Goal: Transaction & Acquisition: Book appointment/travel/reservation

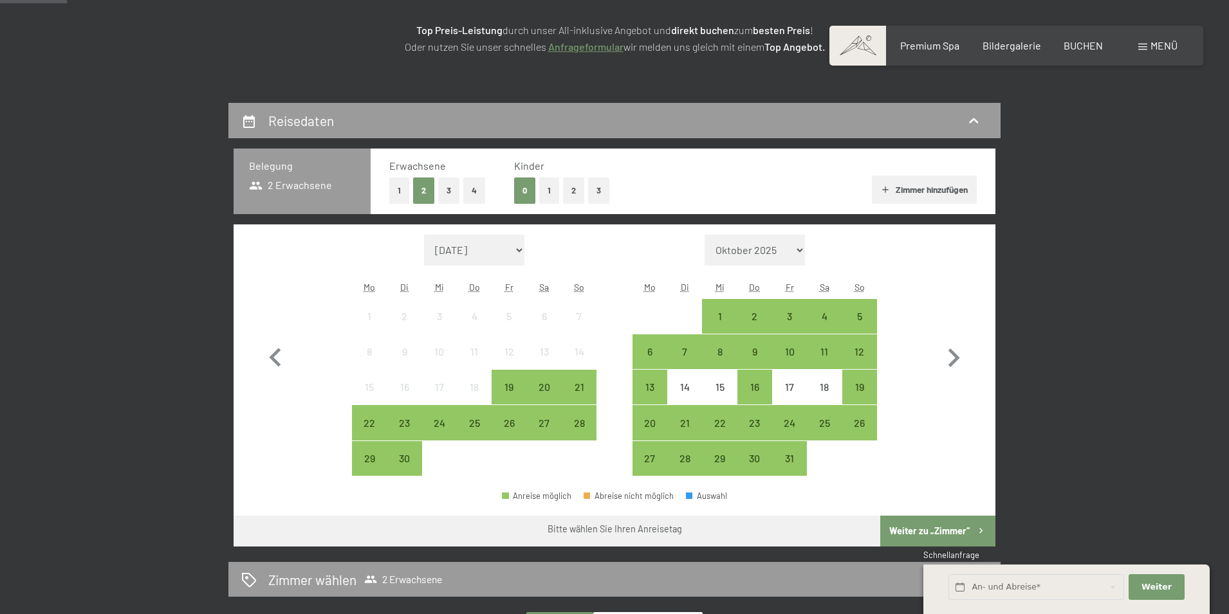
scroll to position [257, 0]
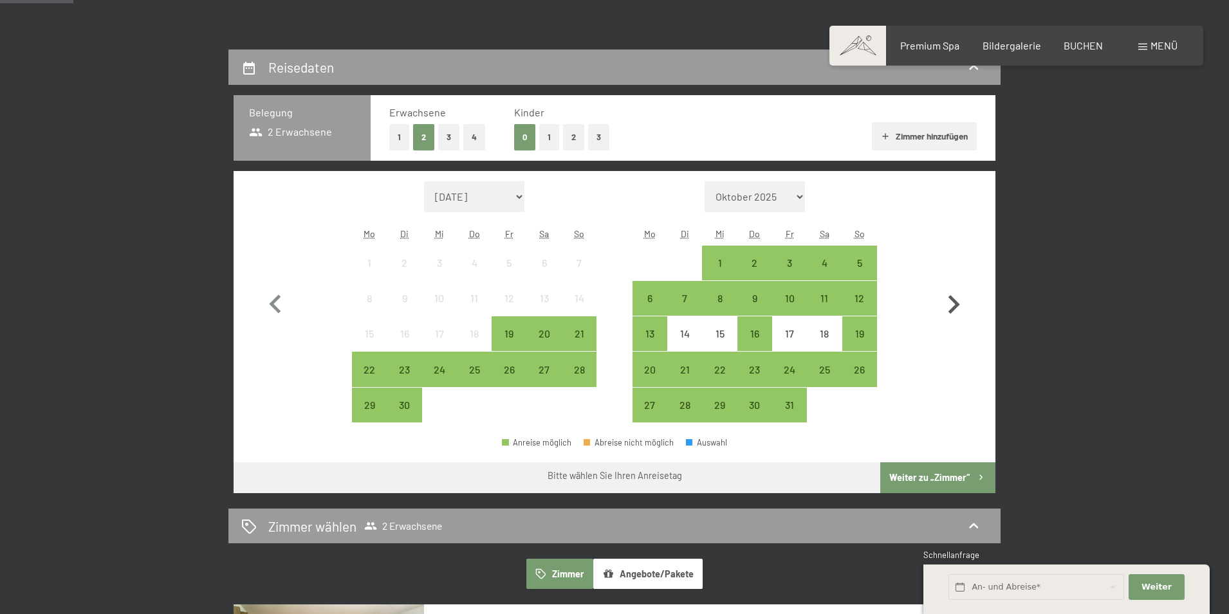
click at [953, 306] on icon "button" at bounding box center [953, 304] width 37 height 37
select select "[DATE]"
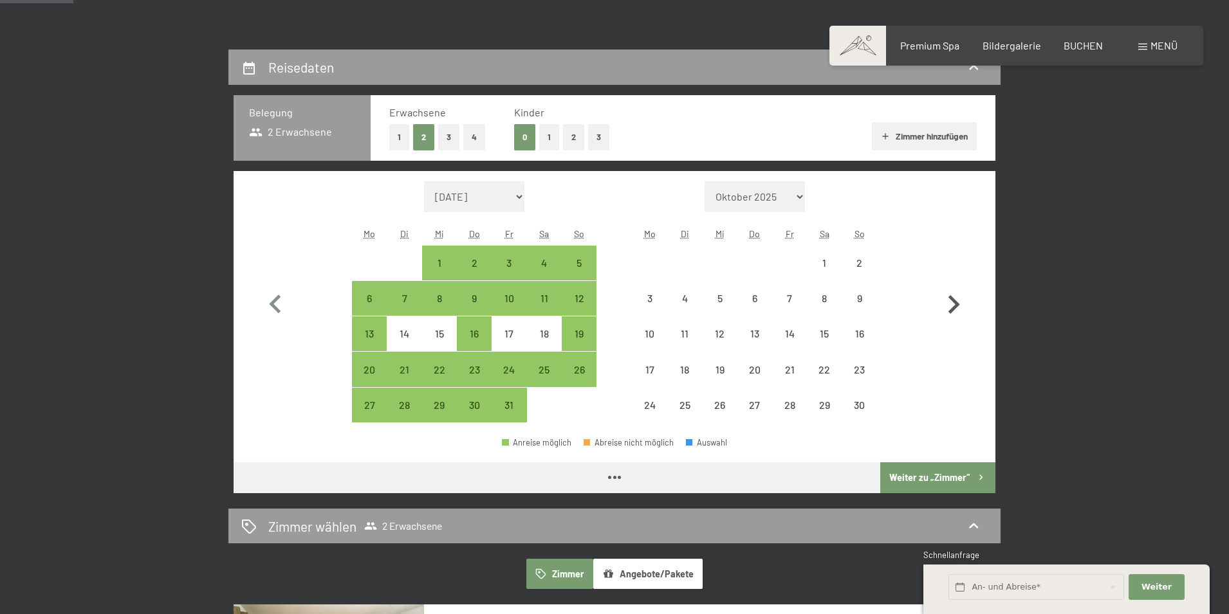
select select "[DATE]"
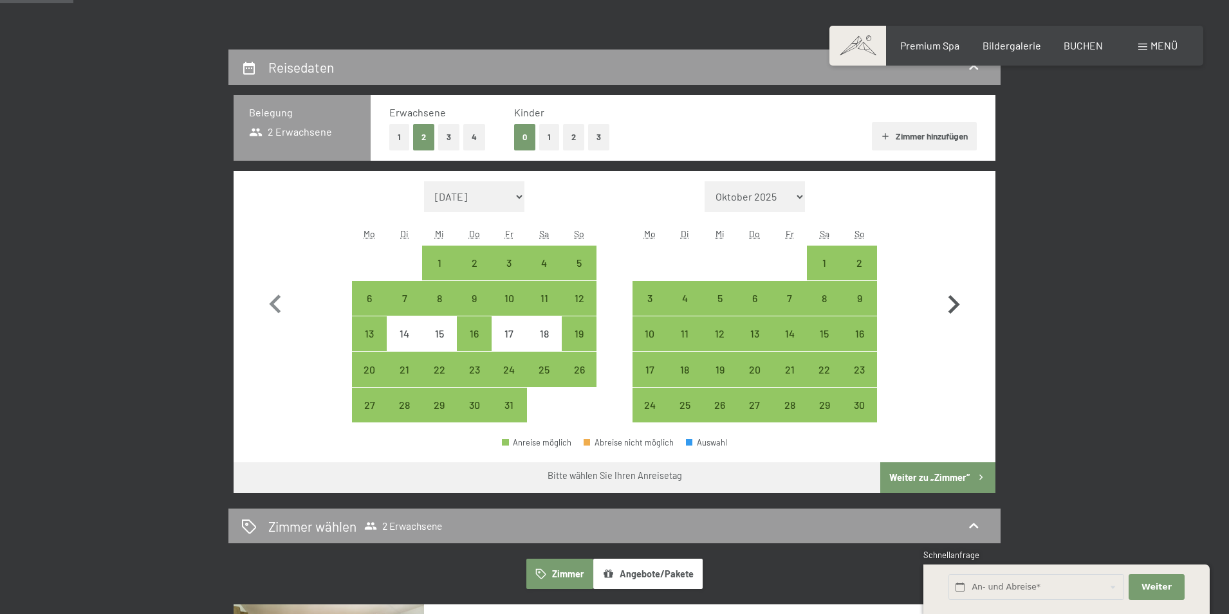
click at [953, 306] on icon "button" at bounding box center [953, 304] width 37 height 37
select select "[DATE]"
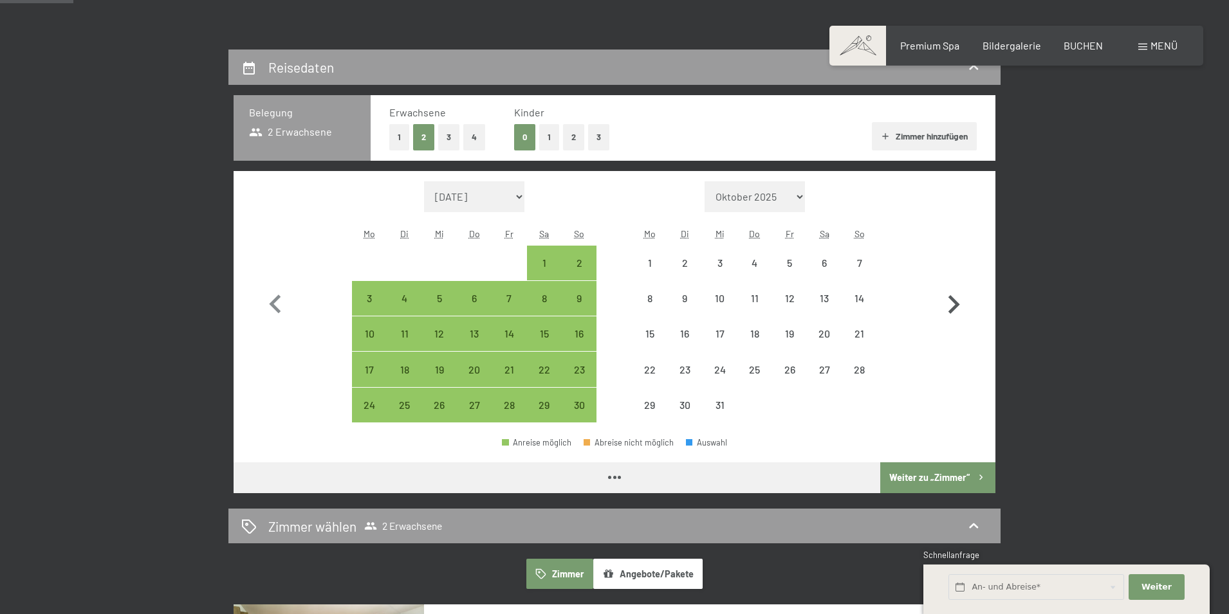
select select "[DATE]"
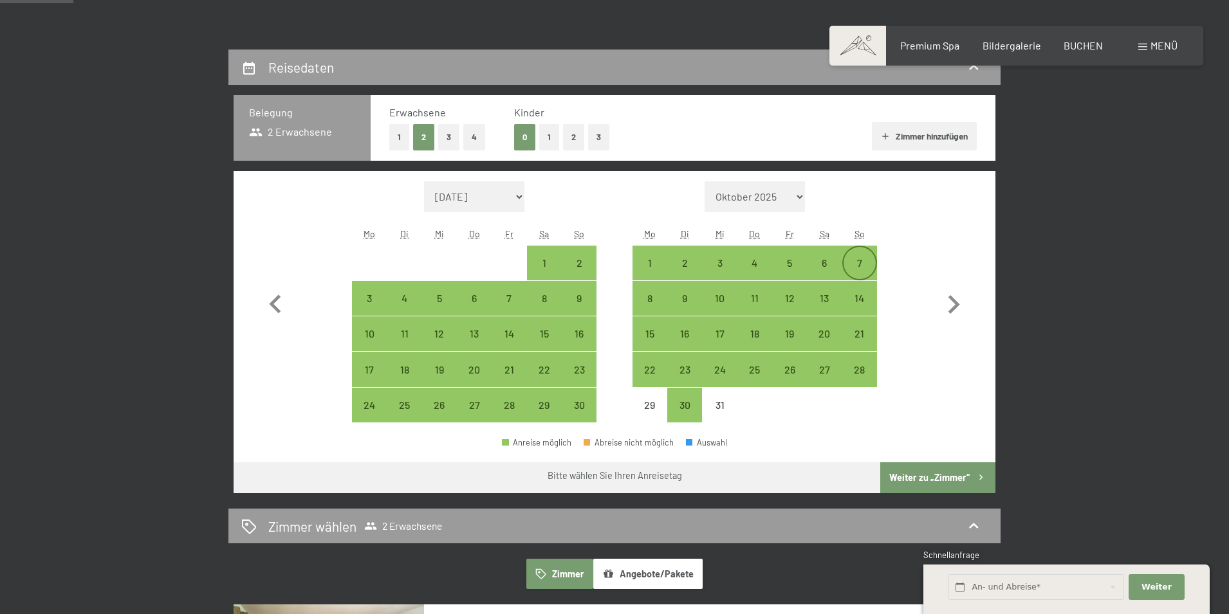
click at [861, 264] on div "7" at bounding box center [859, 274] width 32 height 32
select select "[DATE]"
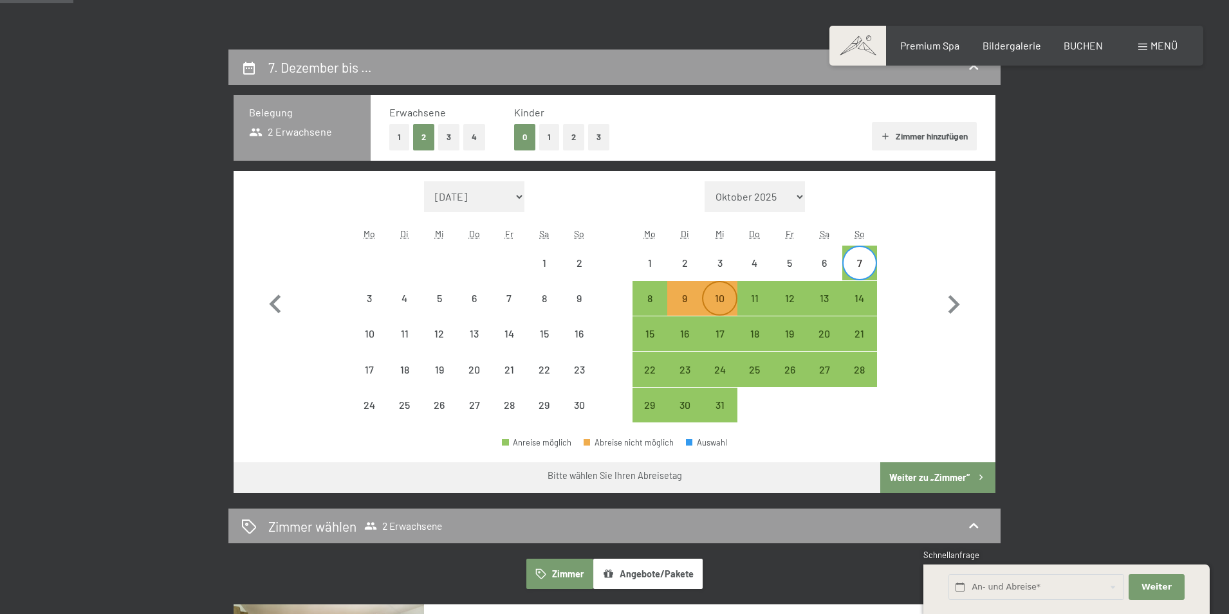
click at [730, 297] on div "10" at bounding box center [719, 309] width 32 height 32
select select "[DATE]"
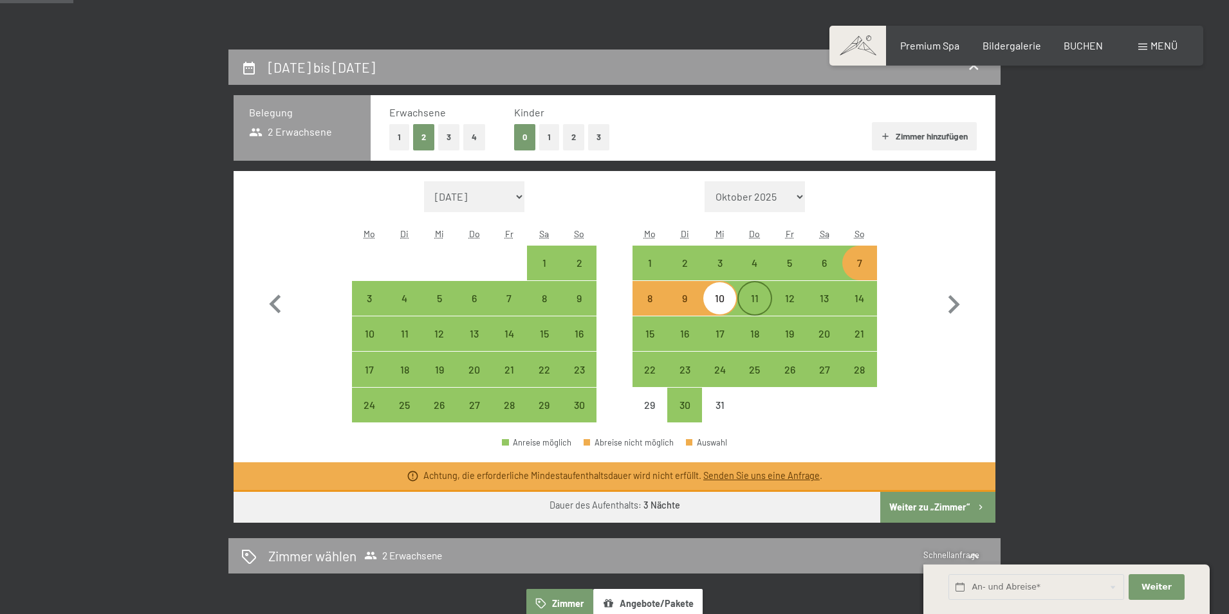
click at [759, 302] on div "11" at bounding box center [755, 309] width 32 height 32
select select "[DATE]"
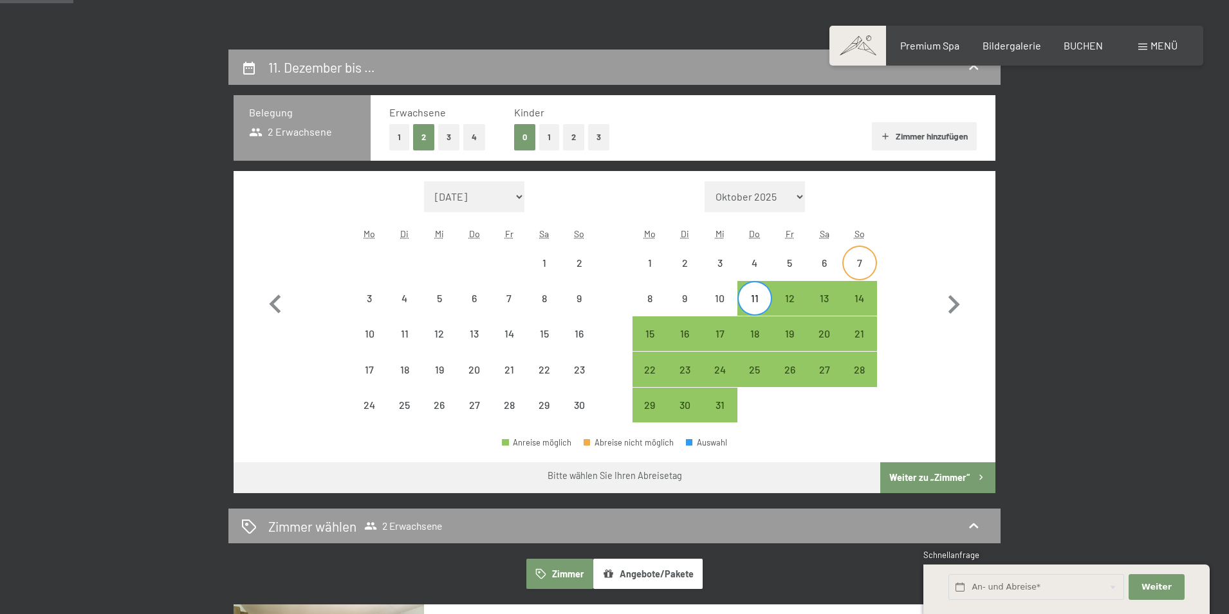
click at [862, 262] on div "7" at bounding box center [859, 274] width 32 height 32
select select "[DATE]"
click at [751, 298] on div "11" at bounding box center [755, 309] width 32 height 32
select select "[DATE]"
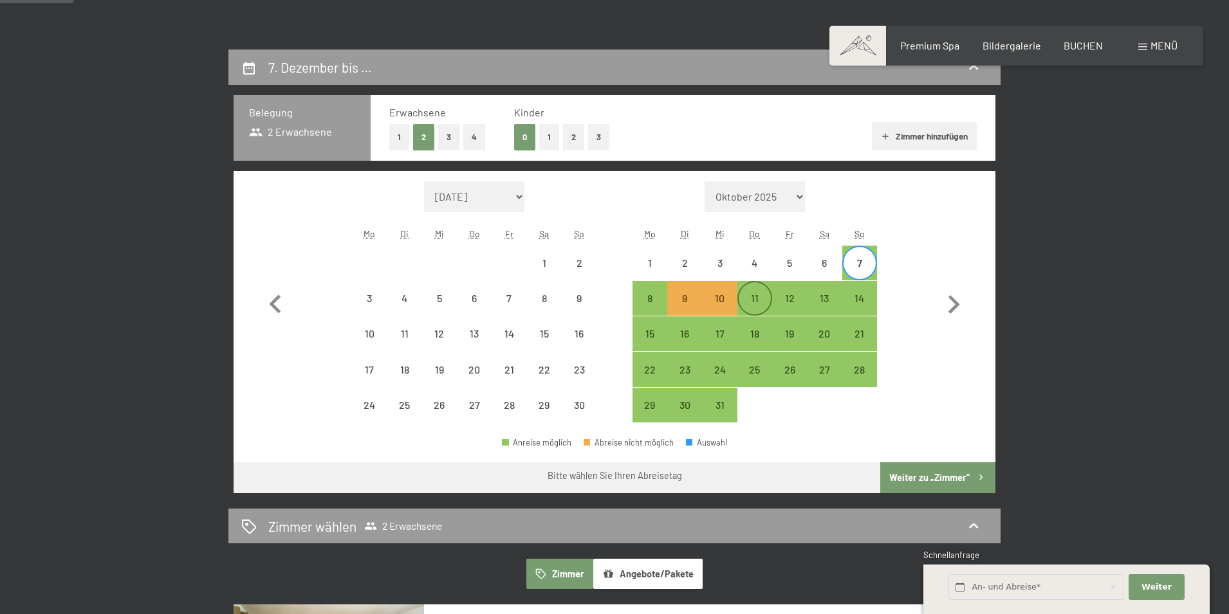
select select "[DATE]"
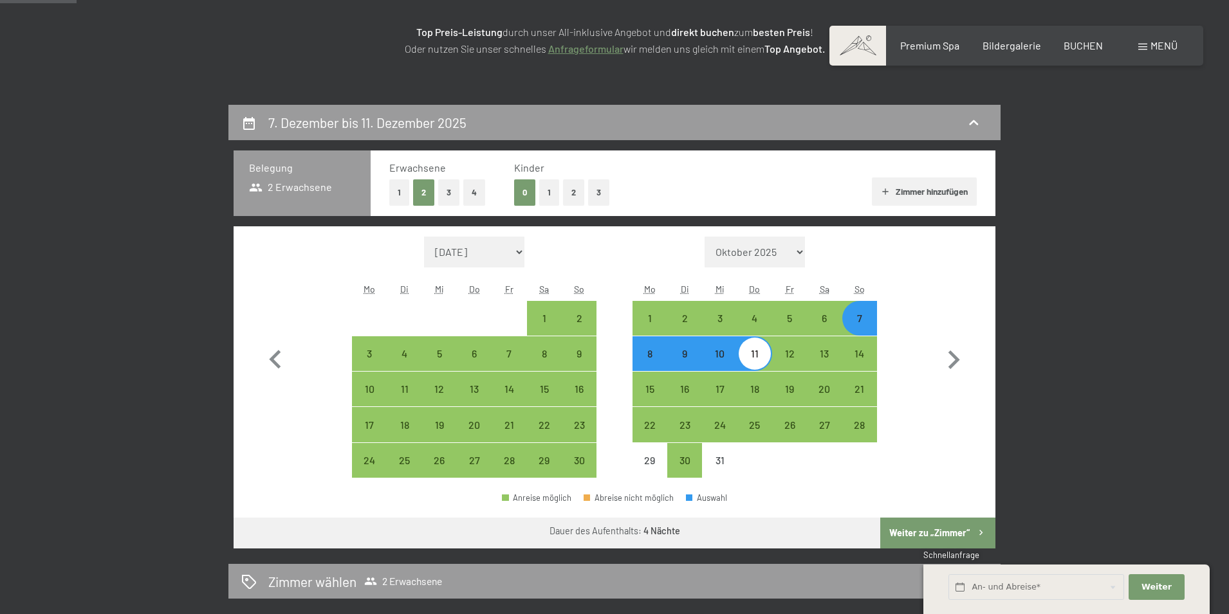
scroll to position [64, 0]
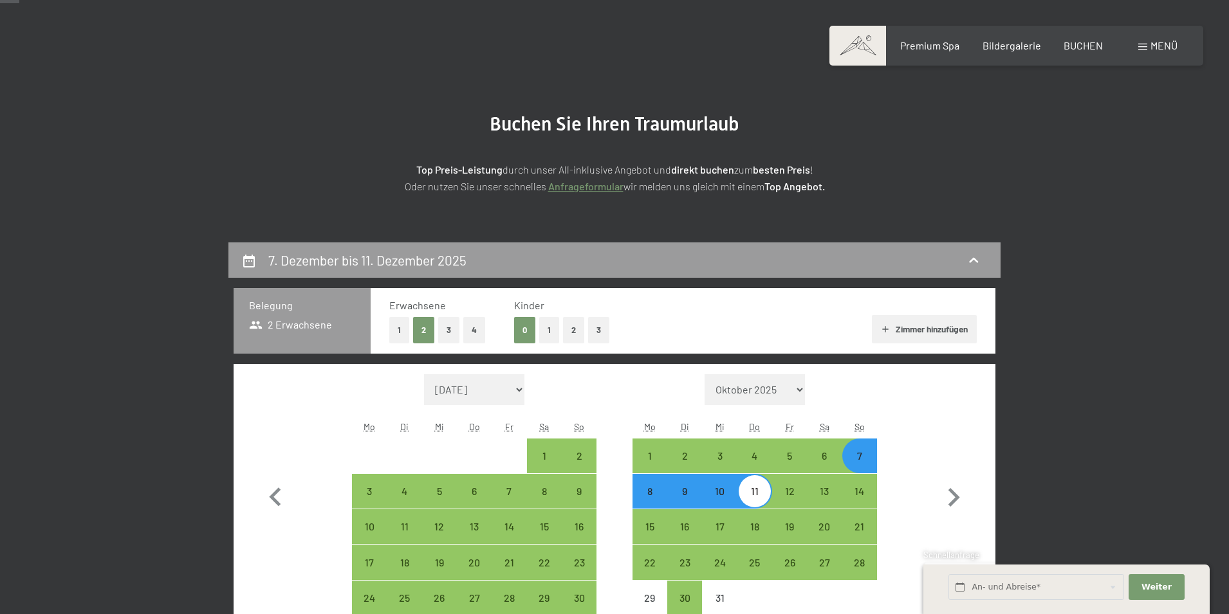
click at [394, 331] on button "1" at bounding box center [399, 330] width 20 height 26
select select "[DATE]"
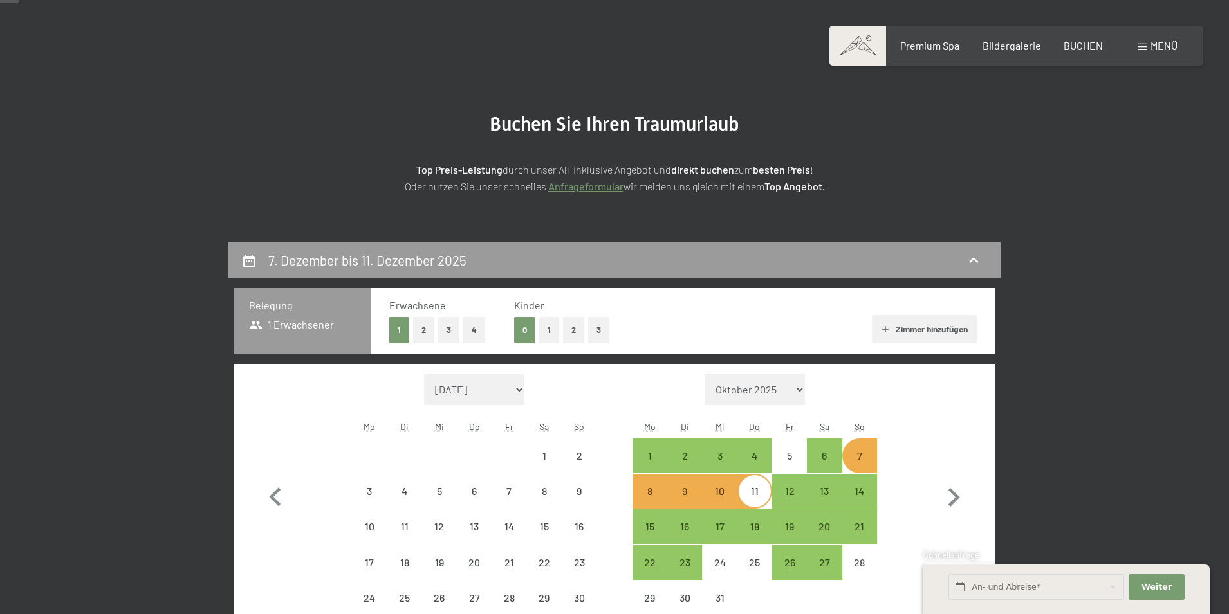
select select "[DATE]"
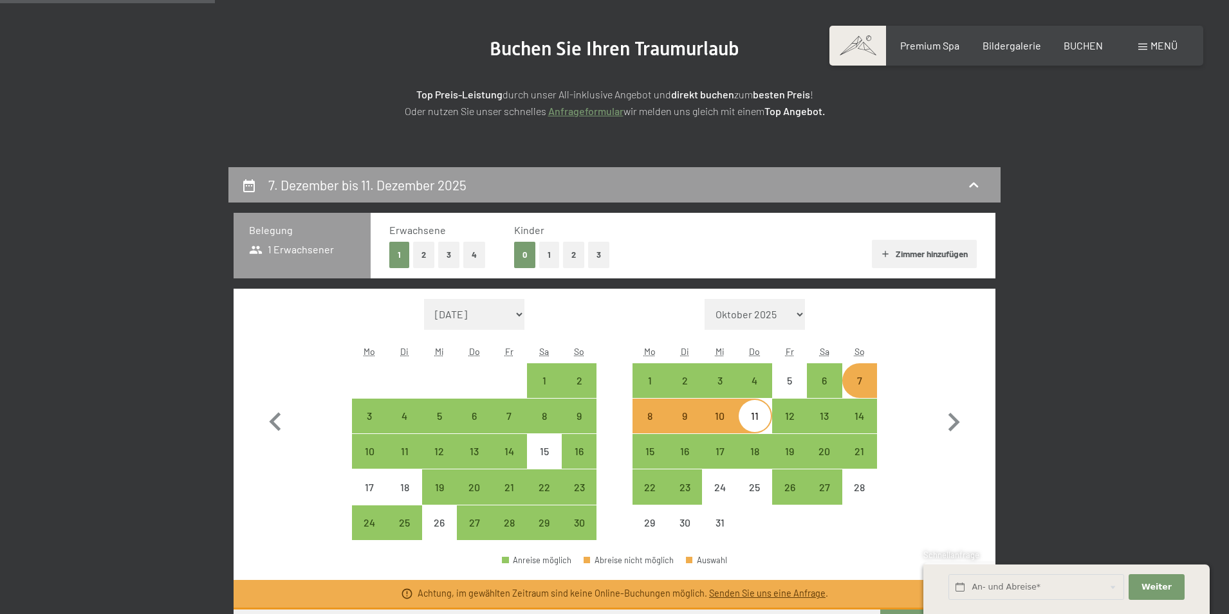
scroll to position [322, 0]
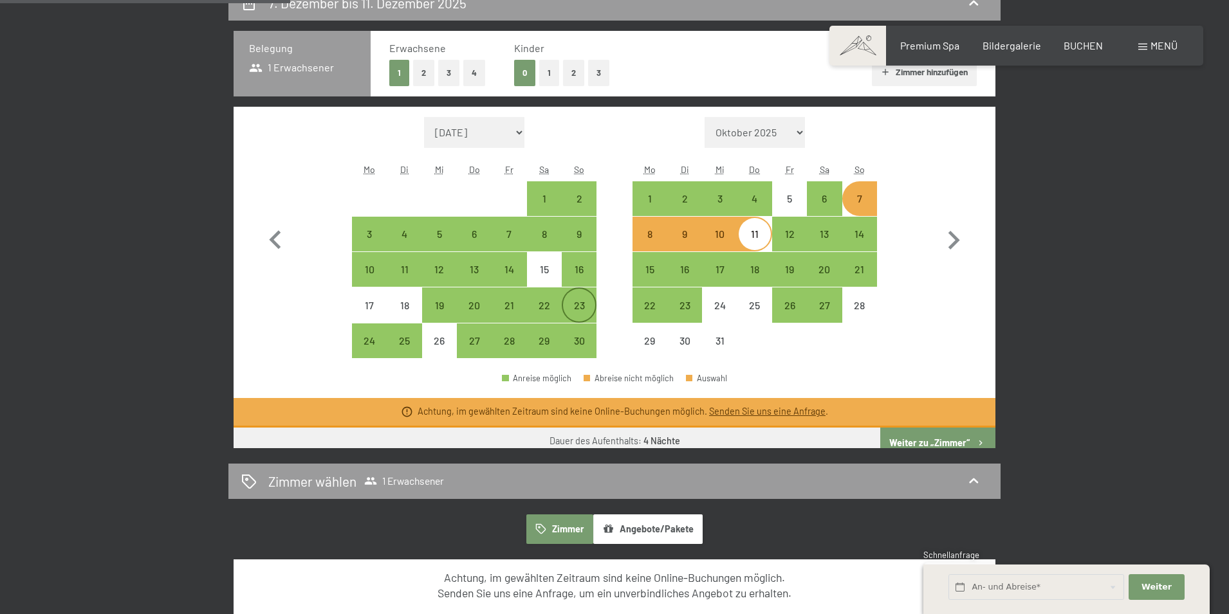
click at [577, 307] on div "23" at bounding box center [579, 316] width 32 height 32
select select "[DATE]"
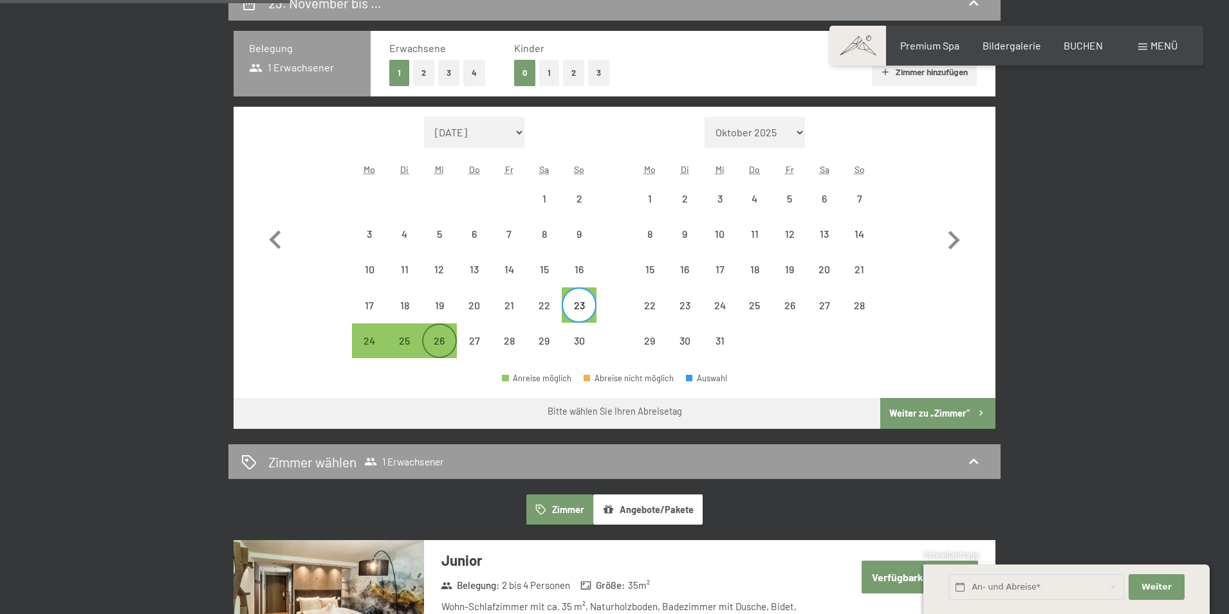
click at [440, 341] on div "26" at bounding box center [439, 352] width 32 height 32
select select "[DATE]"
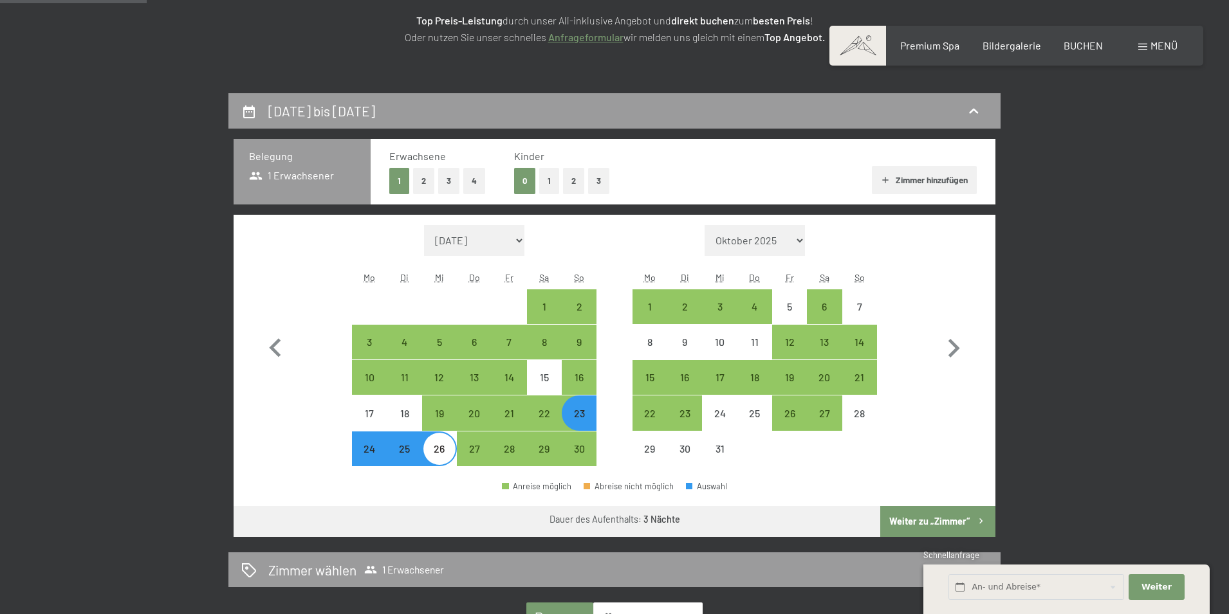
scroll to position [193, 0]
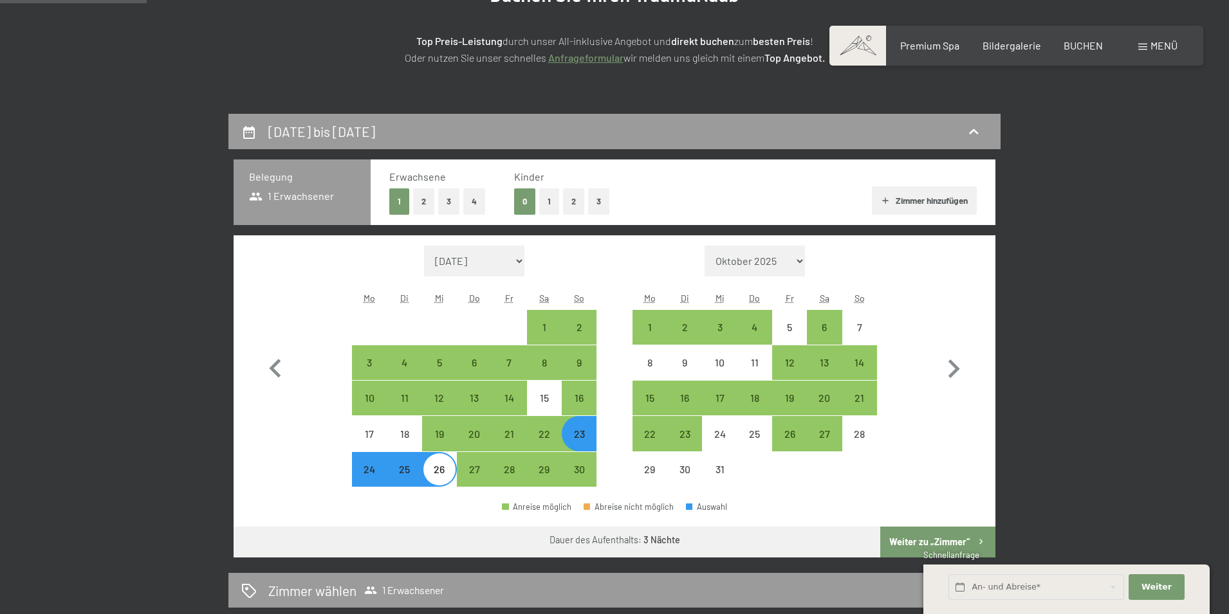
click at [424, 205] on button "2" at bounding box center [423, 201] width 21 height 26
select select "[DATE]"
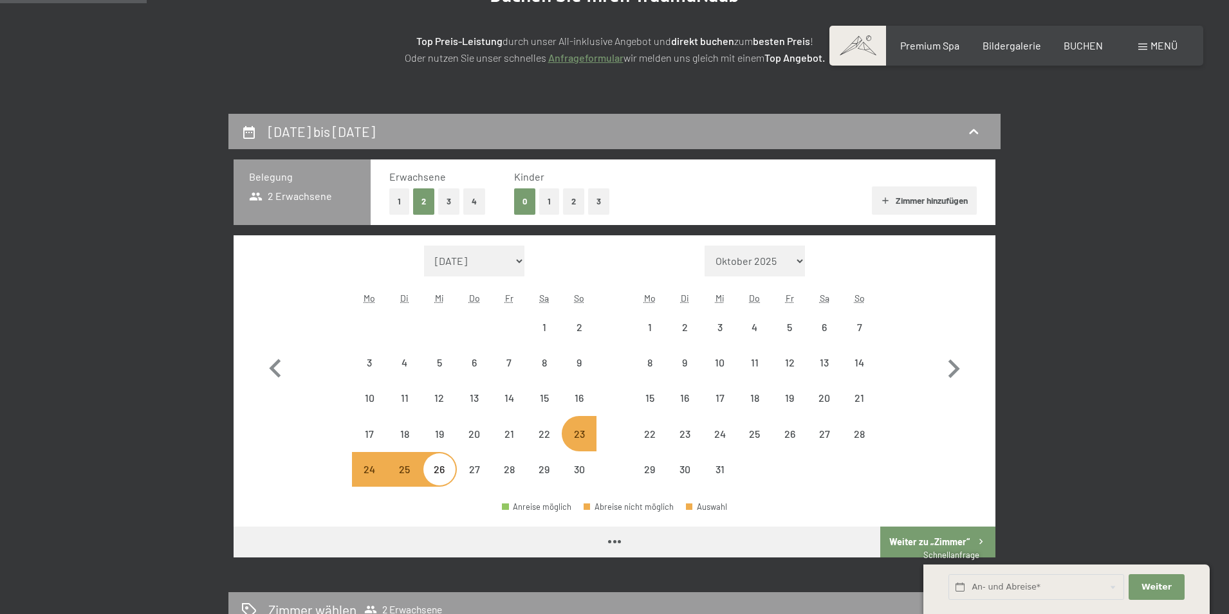
select select "[DATE]"
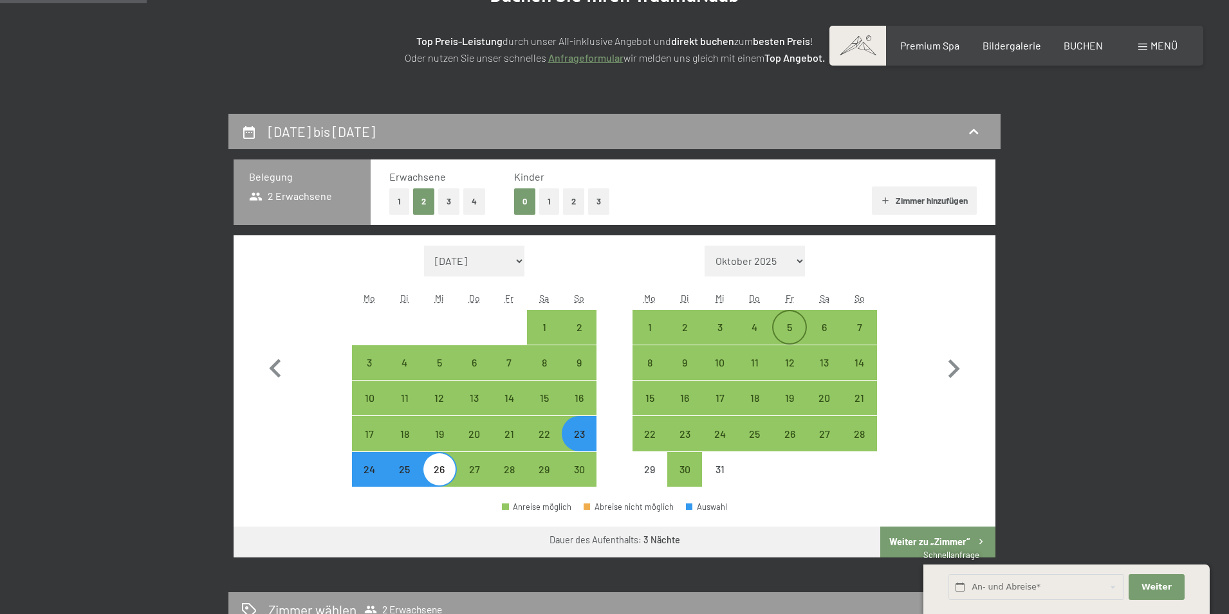
click at [784, 326] on div "5" at bounding box center [789, 338] width 32 height 32
select select "[DATE]"
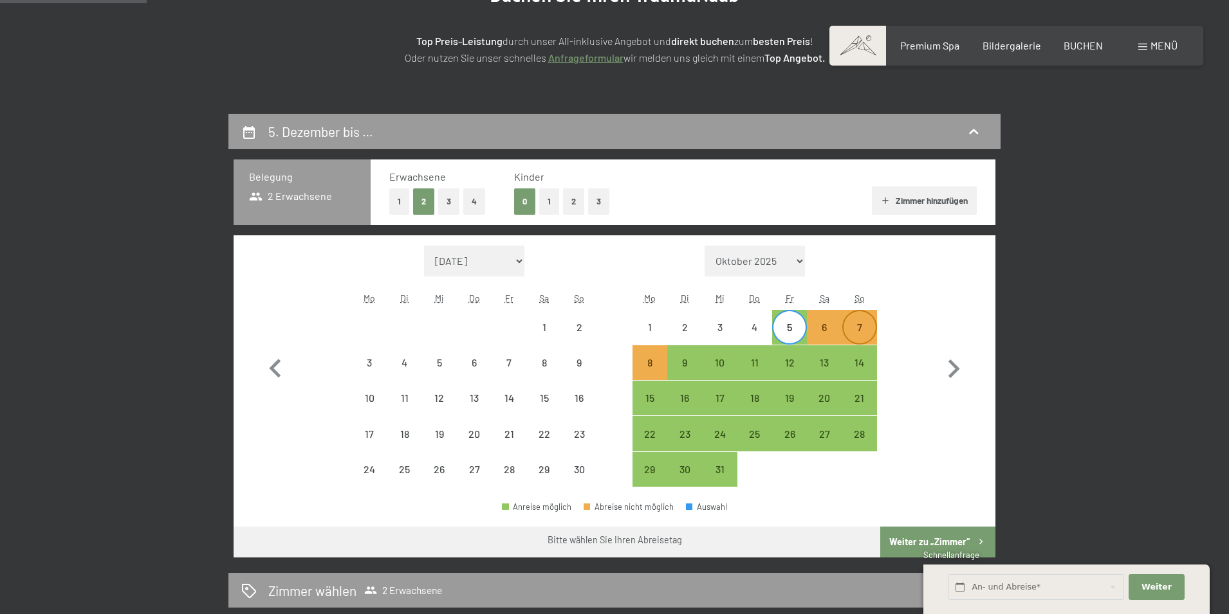
click at [857, 333] on div "7" at bounding box center [859, 338] width 32 height 32
select select "[DATE]"
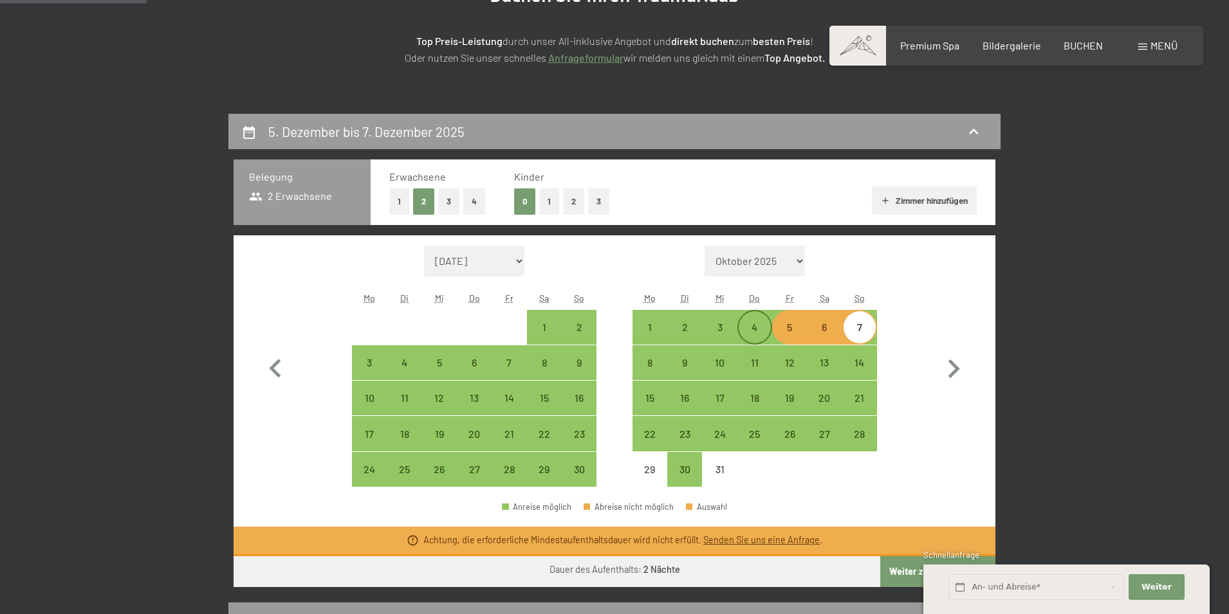
click at [758, 335] on div "4" at bounding box center [755, 338] width 32 height 32
select select "[DATE]"
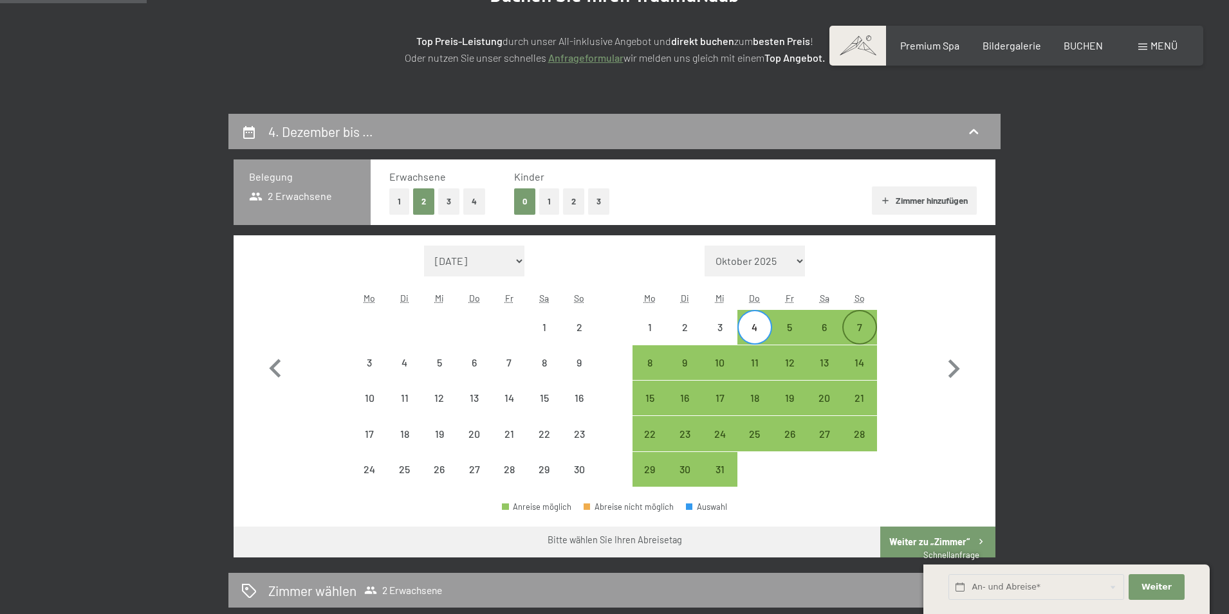
click at [855, 333] on div "7" at bounding box center [859, 338] width 32 height 32
select select "[DATE]"
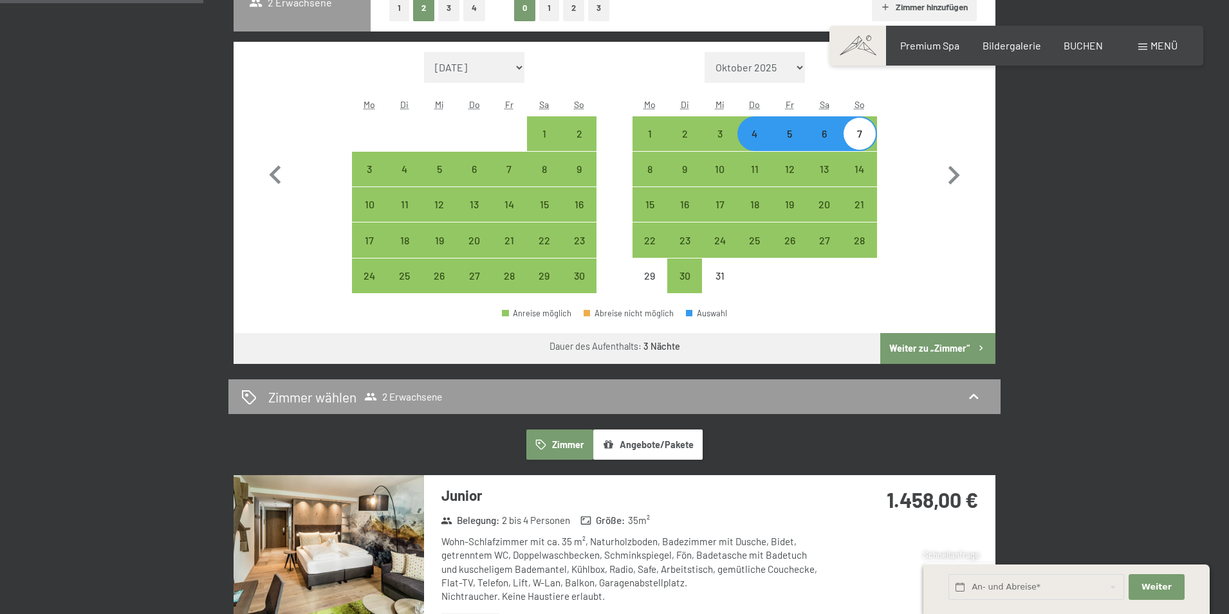
scroll to position [386, 0]
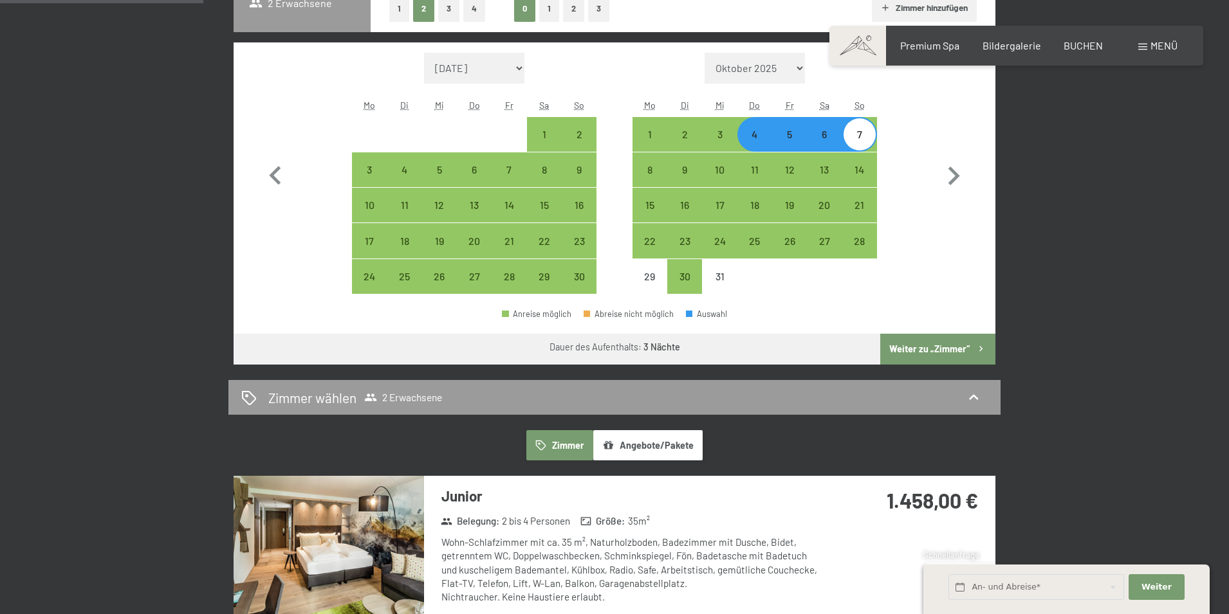
click at [403, 7] on button "1" at bounding box center [399, 8] width 20 height 26
select select "[DATE]"
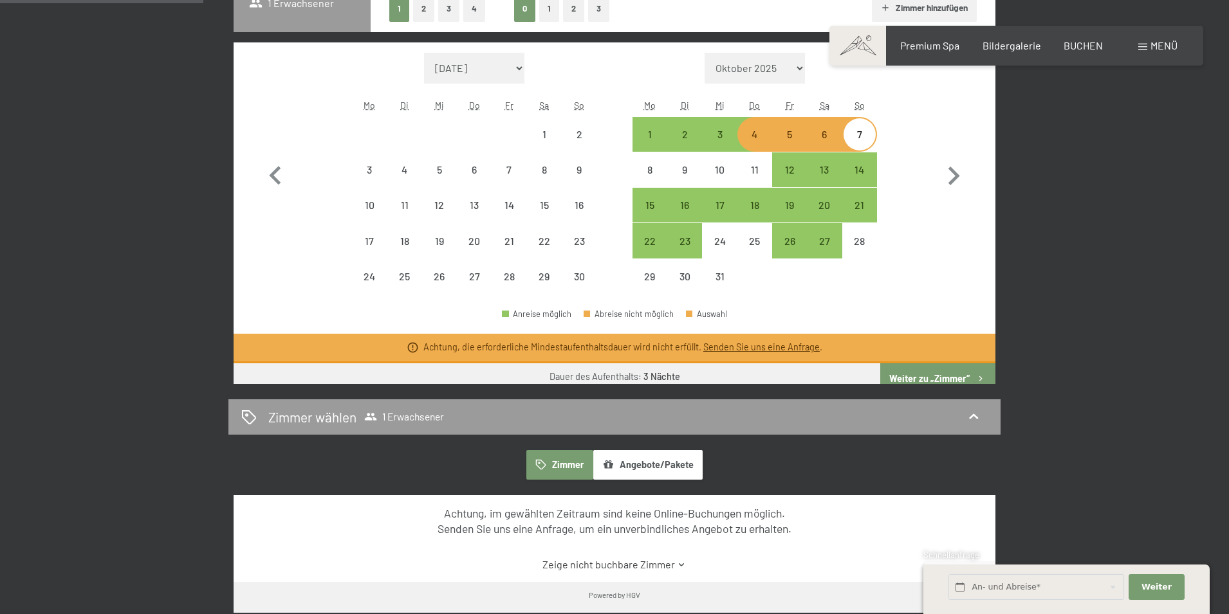
select select "[DATE]"
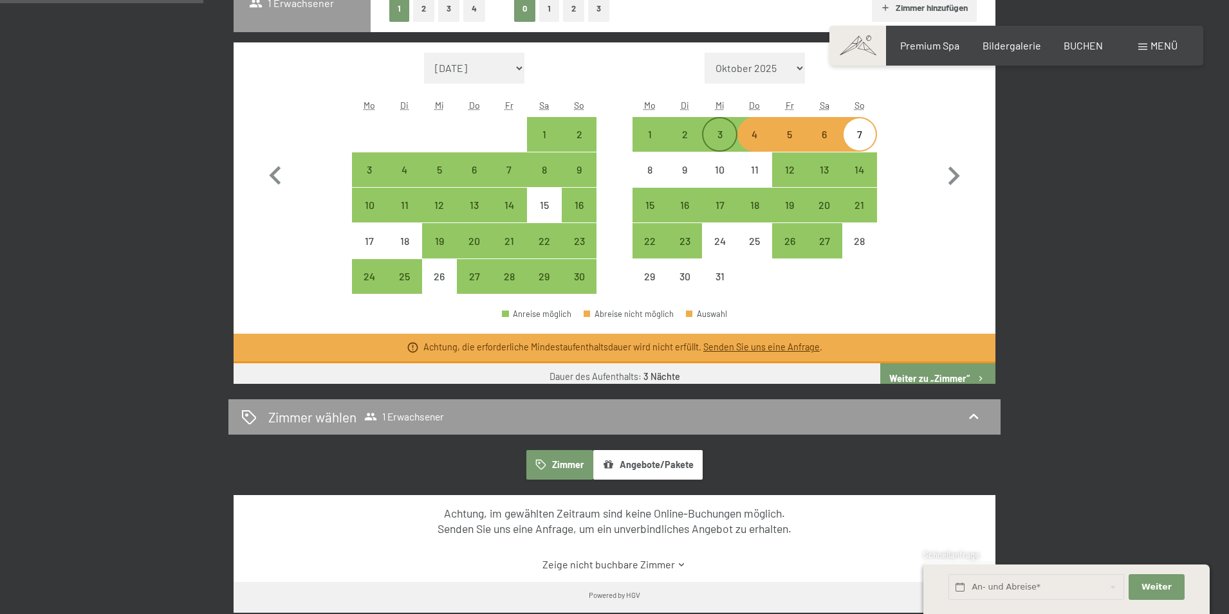
click at [718, 139] on div "3" at bounding box center [719, 145] width 32 height 32
select select "[DATE]"
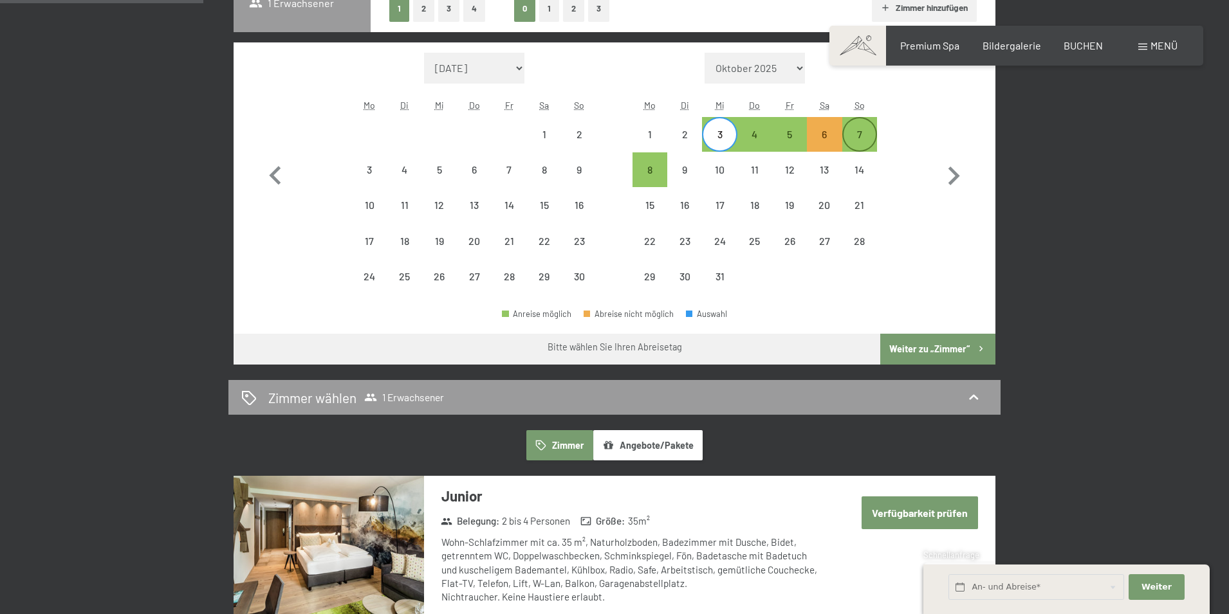
click at [857, 142] on div "7" at bounding box center [859, 145] width 32 height 32
select select "[DATE]"
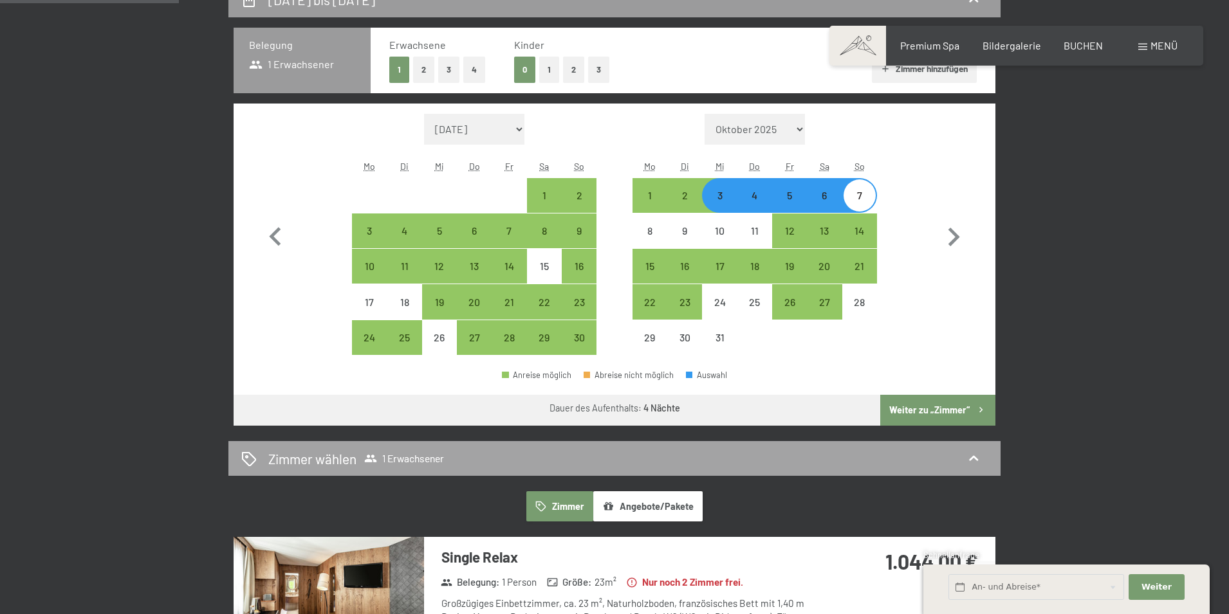
scroll to position [322, 0]
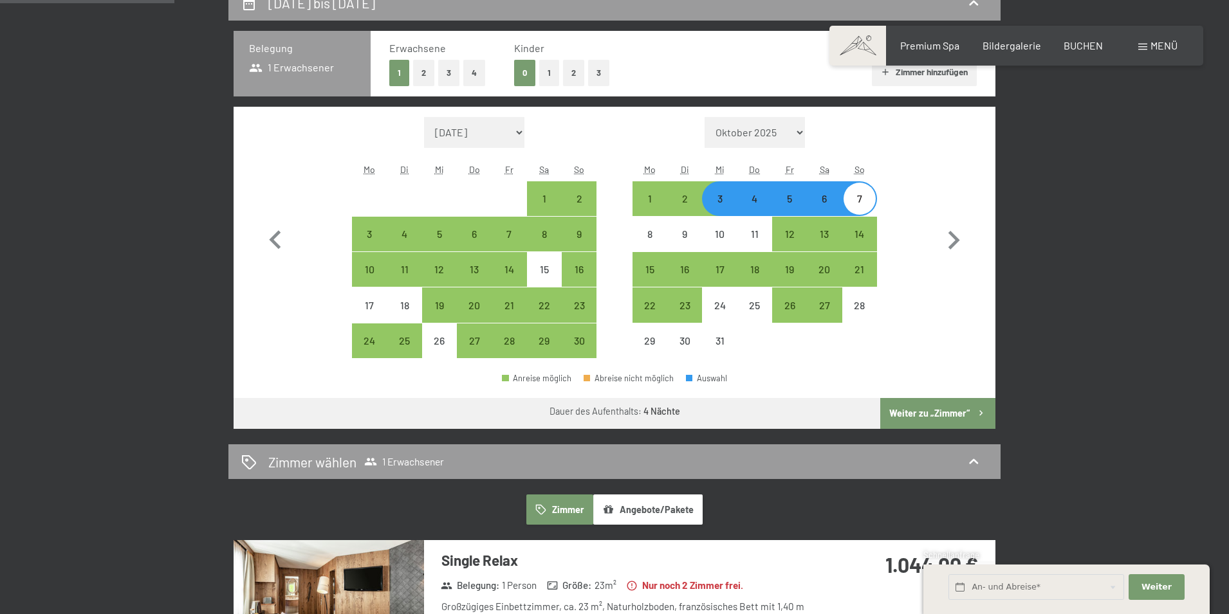
click at [867, 210] on div "7" at bounding box center [859, 210] width 32 height 32
select select "[DATE]"
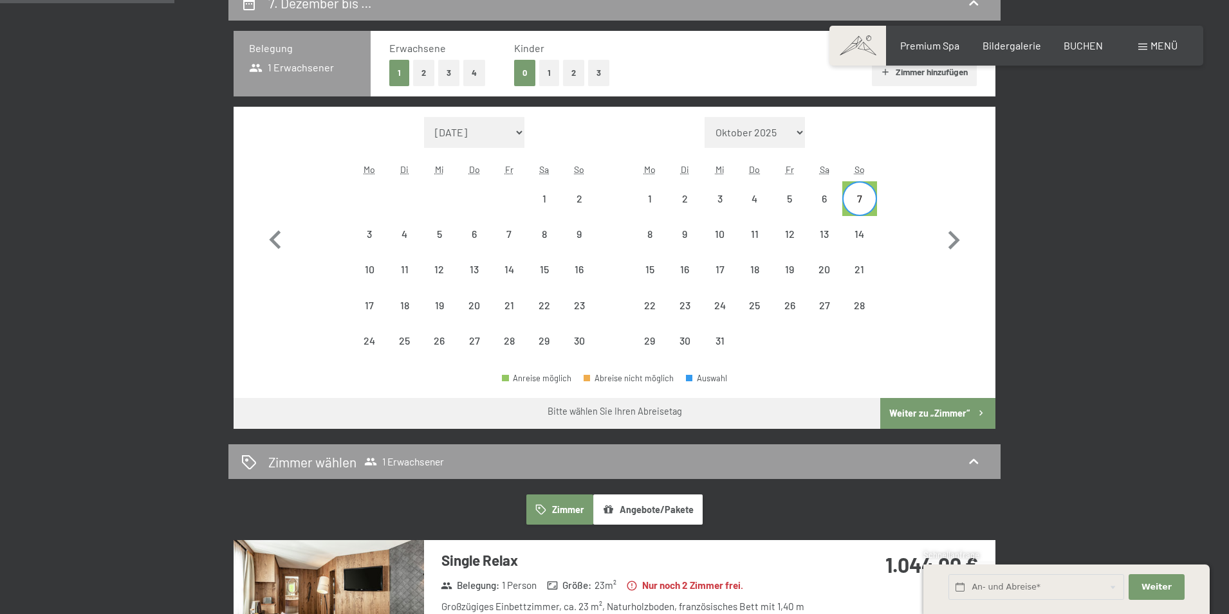
click at [857, 200] on div "7" at bounding box center [859, 210] width 32 height 32
select select "[DATE]"
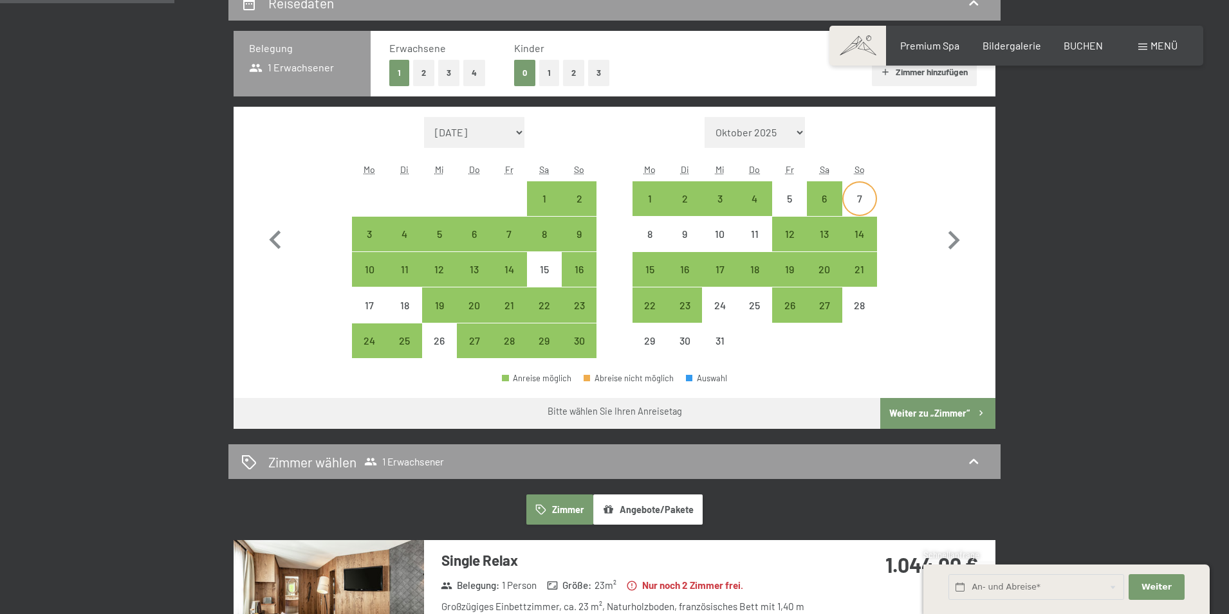
click at [861, 201] on div "7" at bounding box center [859, 210] width 32 height 32
select select "[DATE]"
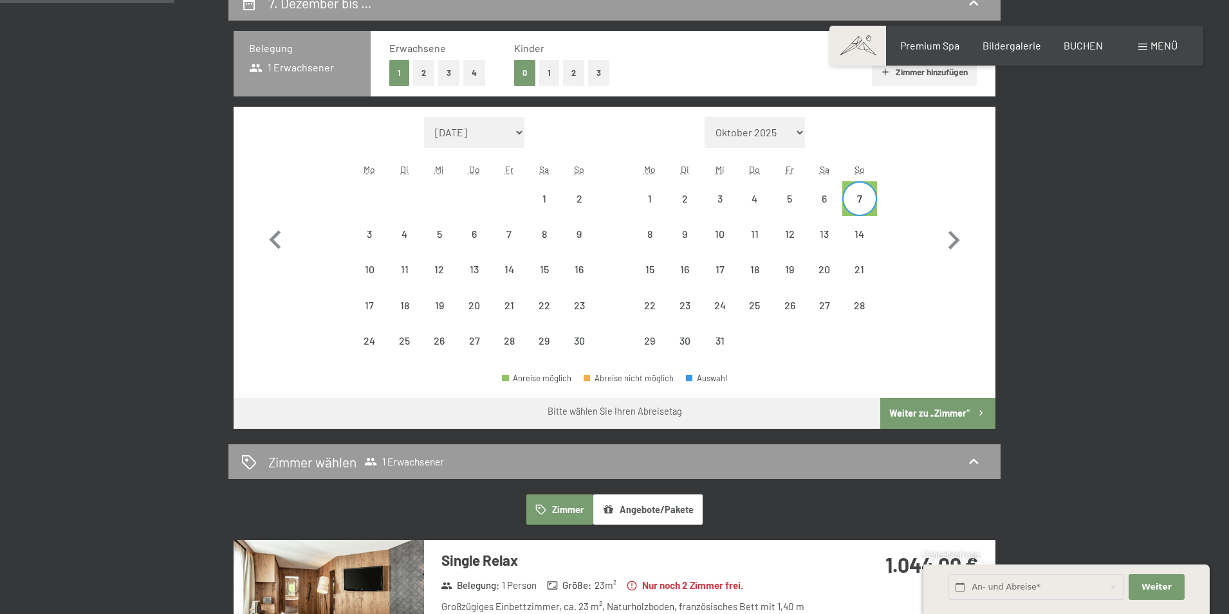
click at [861, 201] on div "7" at bounding box center [859, 210] width 32 height 32
select select "[DATE]"
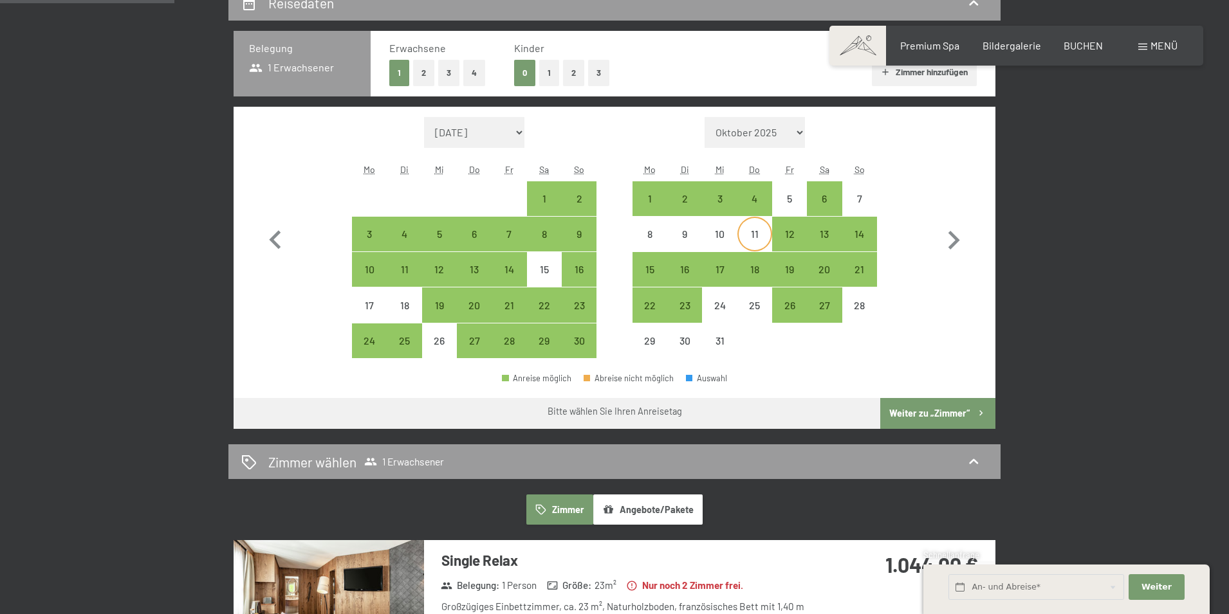
click at [757, 238] on div "11" at bounding box center [755, 245] width 32 height 32
select select "[DATE]"
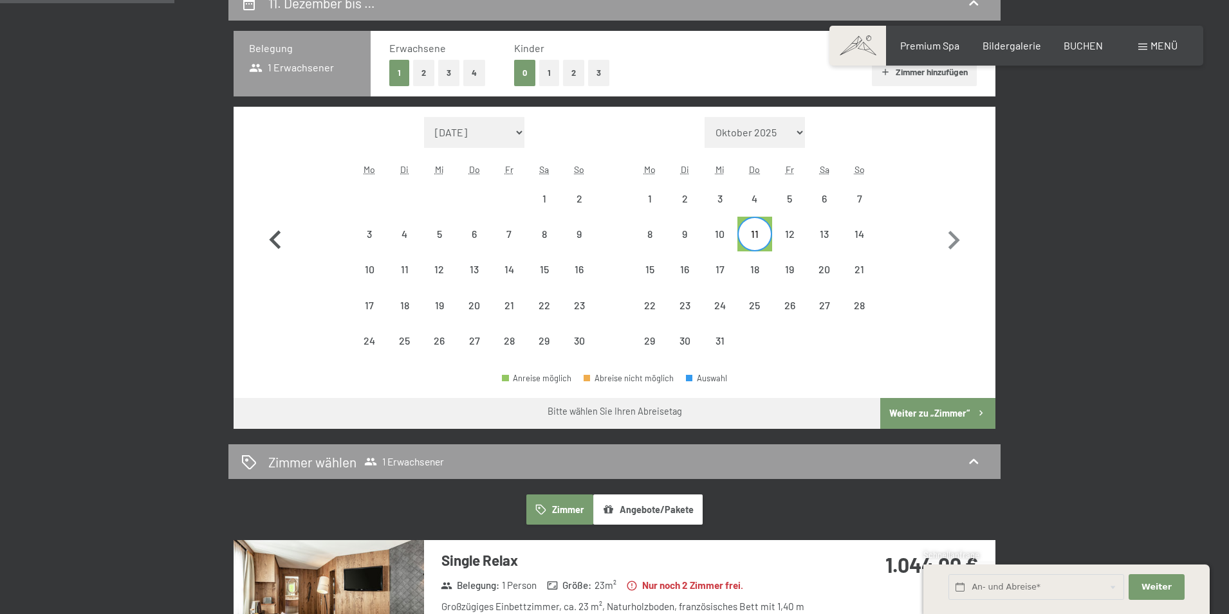
click at [269, 242] on icon "button" at bounding box center [275, 240] width 37 height 37
select select "[DATE]"
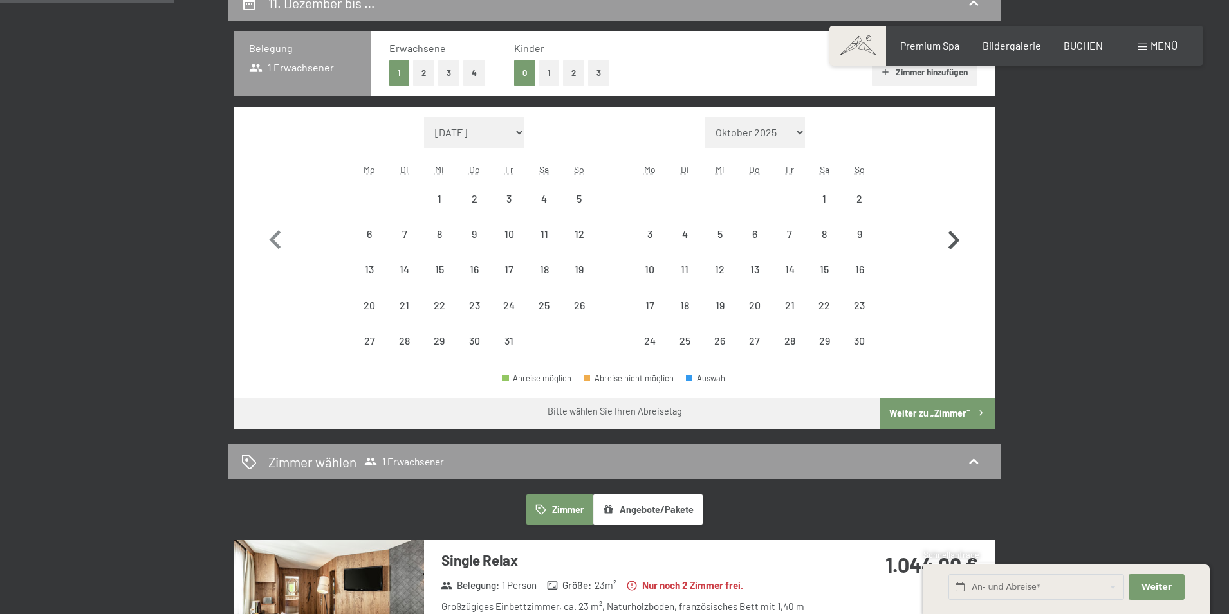
click at [955, 235] on icon "button" at bounding box center [954, 240] width 12 height 19
select select "[DATE]"
click at [421, 77] on button "2" at bounding box center [423, 73] width 21 height 26
select select "[DATE]"
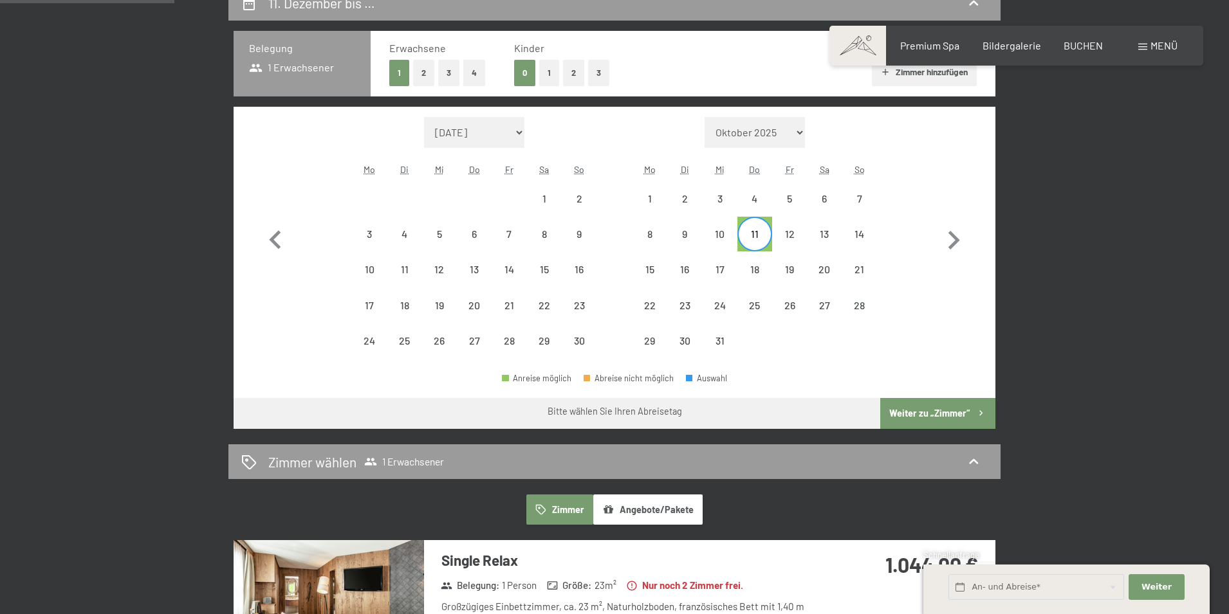
select select "[DATE]"
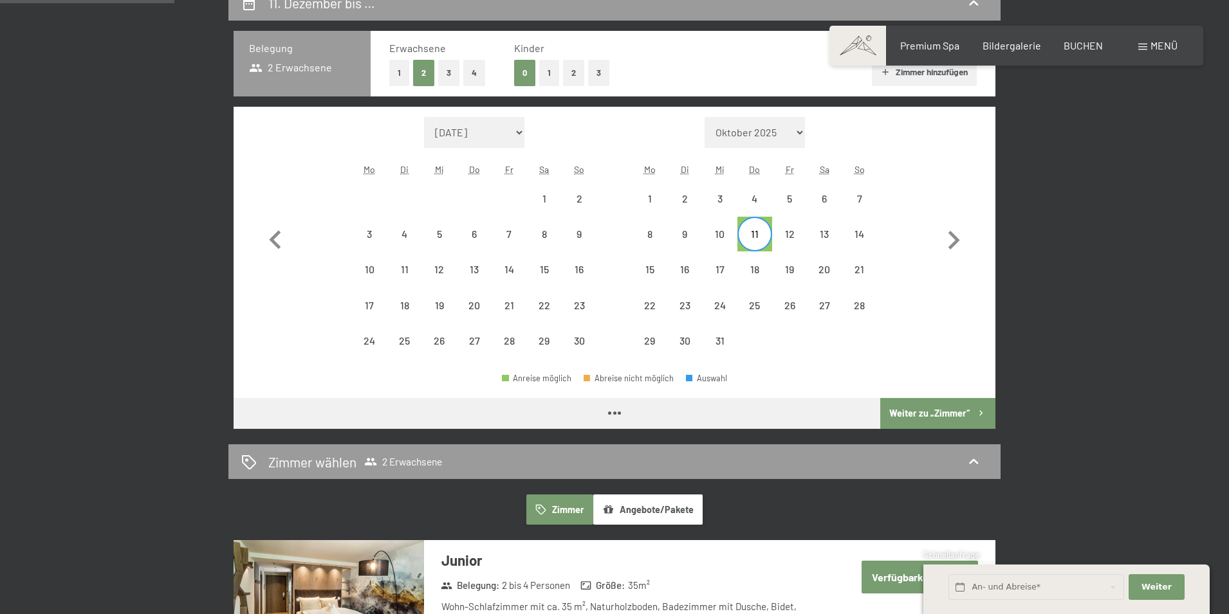
select select "[DATE]"
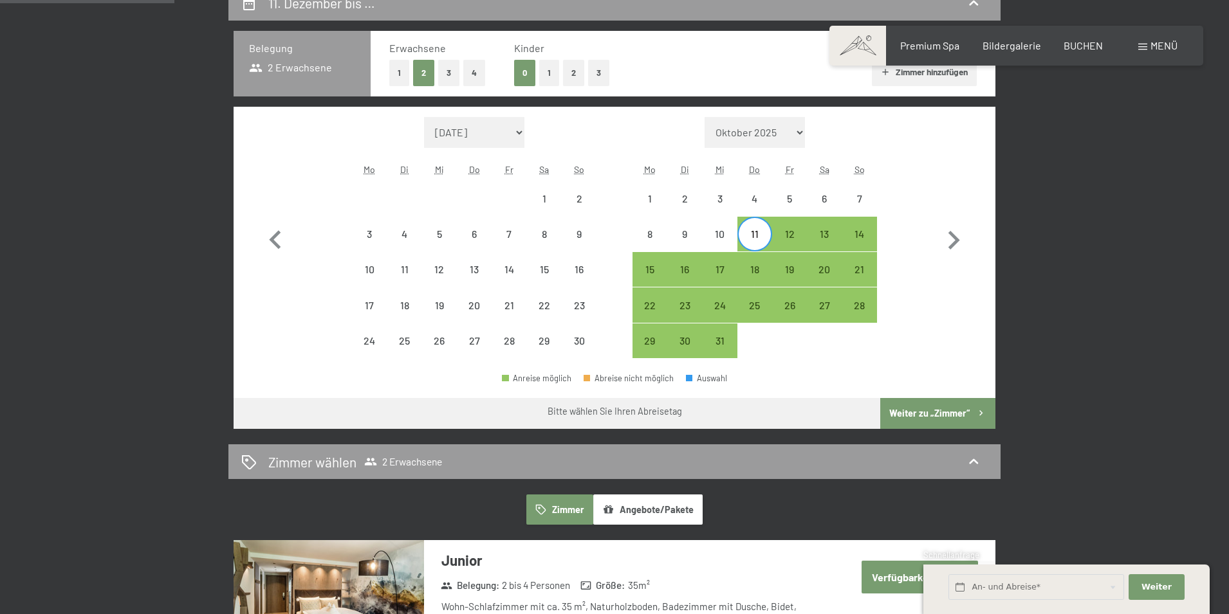
click at [397, 74] on button "1" at bounding box center [399, 73] width 20 height 26
select select "[DATE]"
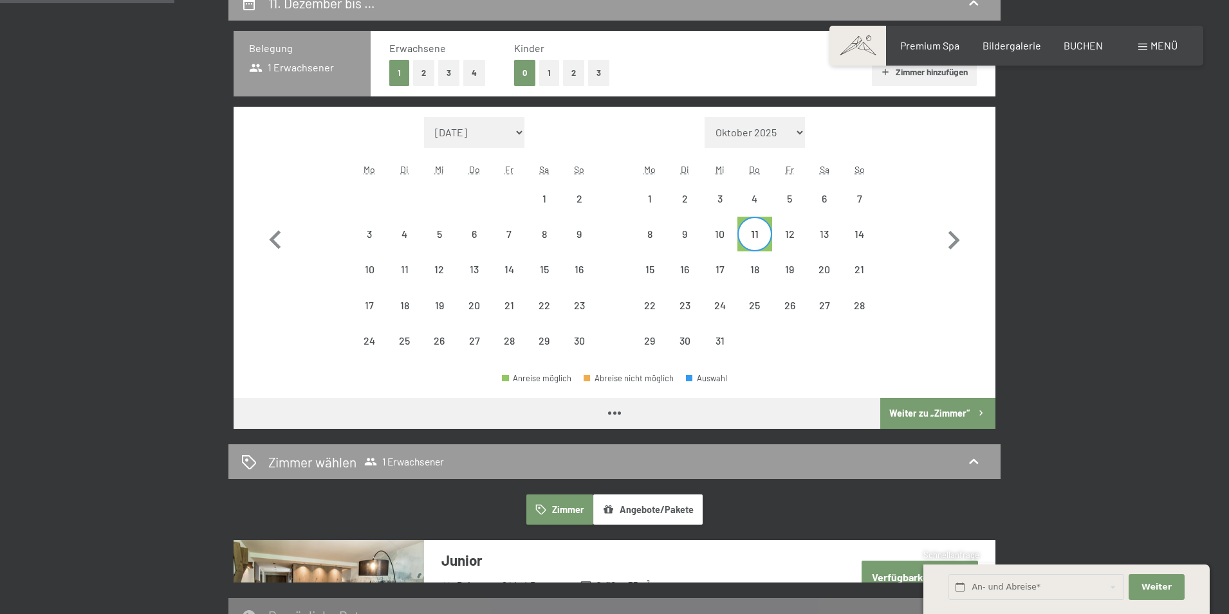
select select "[DATE]"
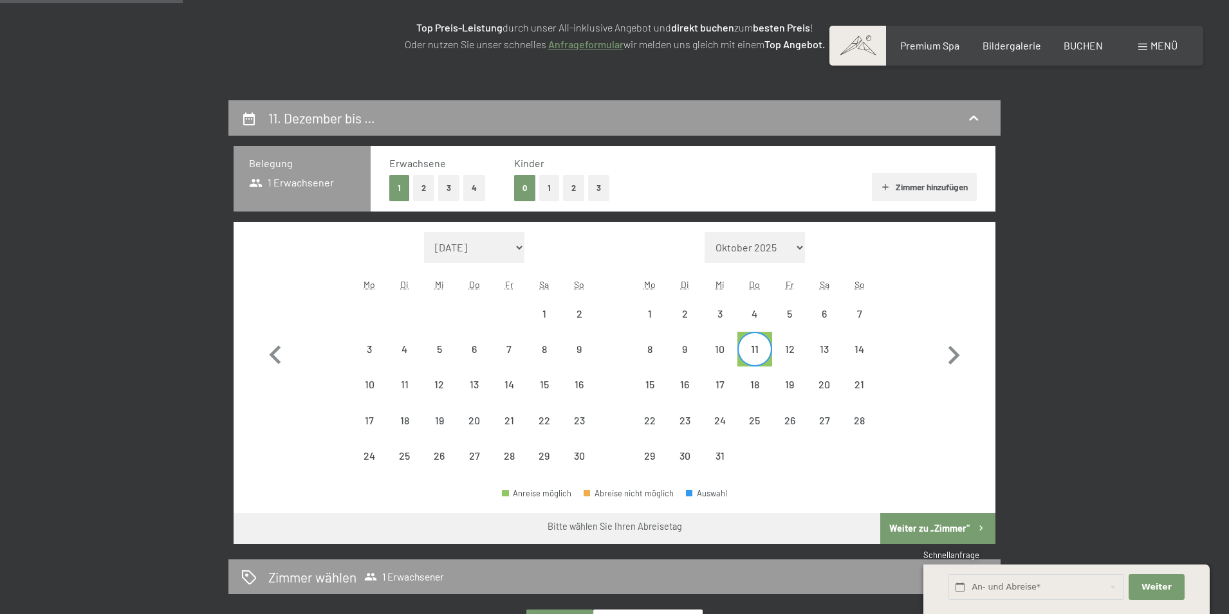
scroll to position [193, 0]
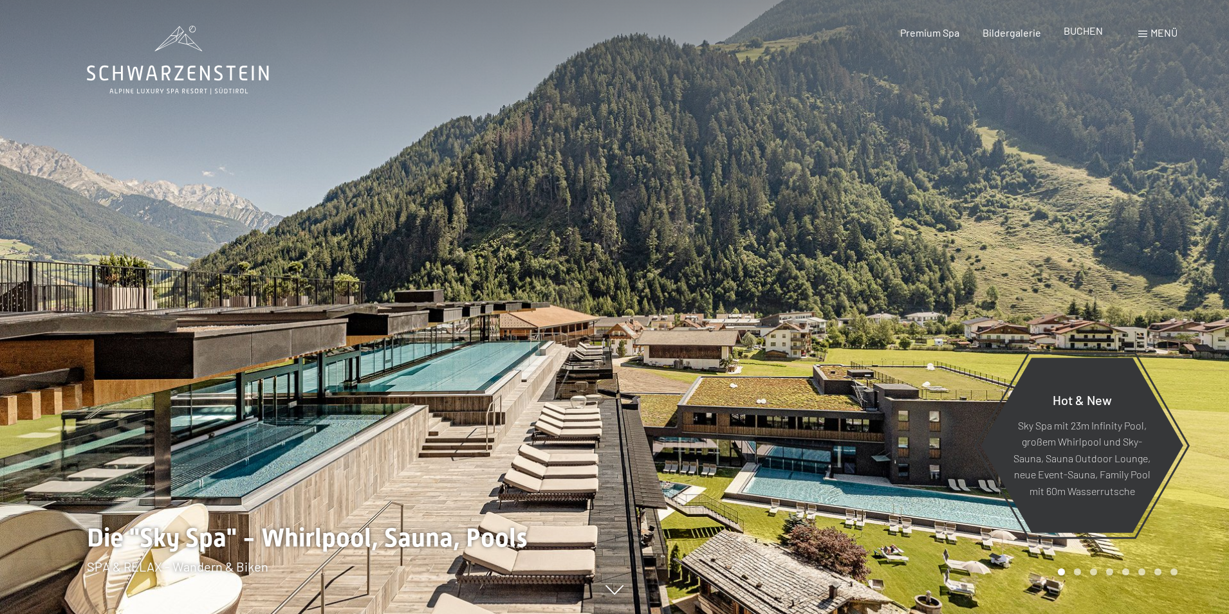
click at [1068, 33] on span "BUCHEN" at bounding box center [1082, 30] width 39 height 12
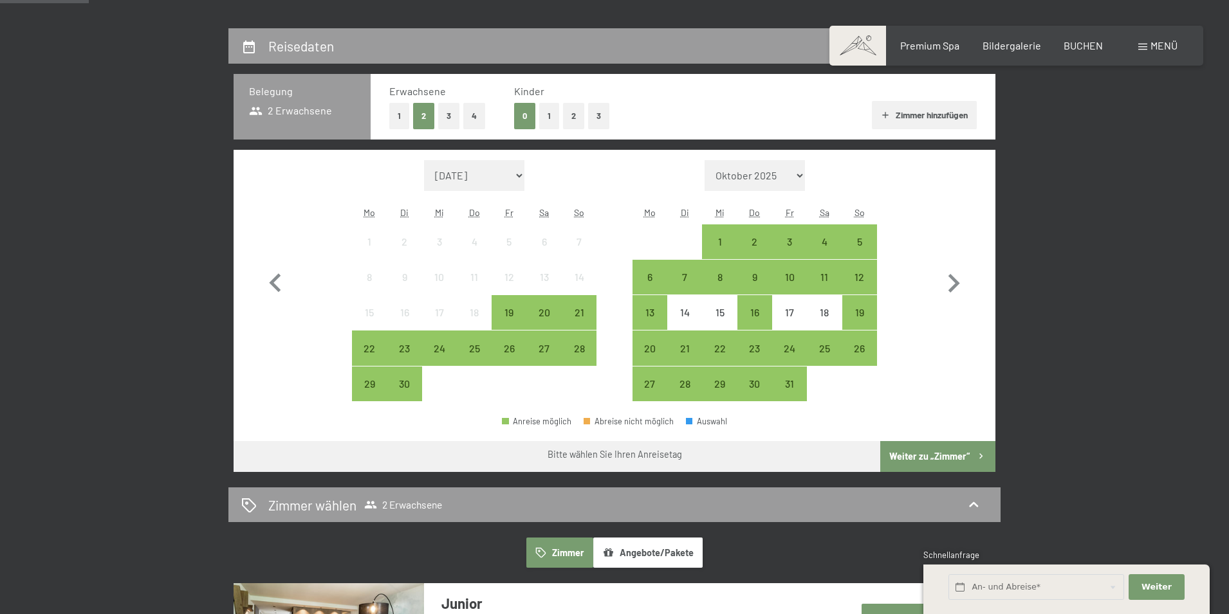
scroll to position [129, 0]
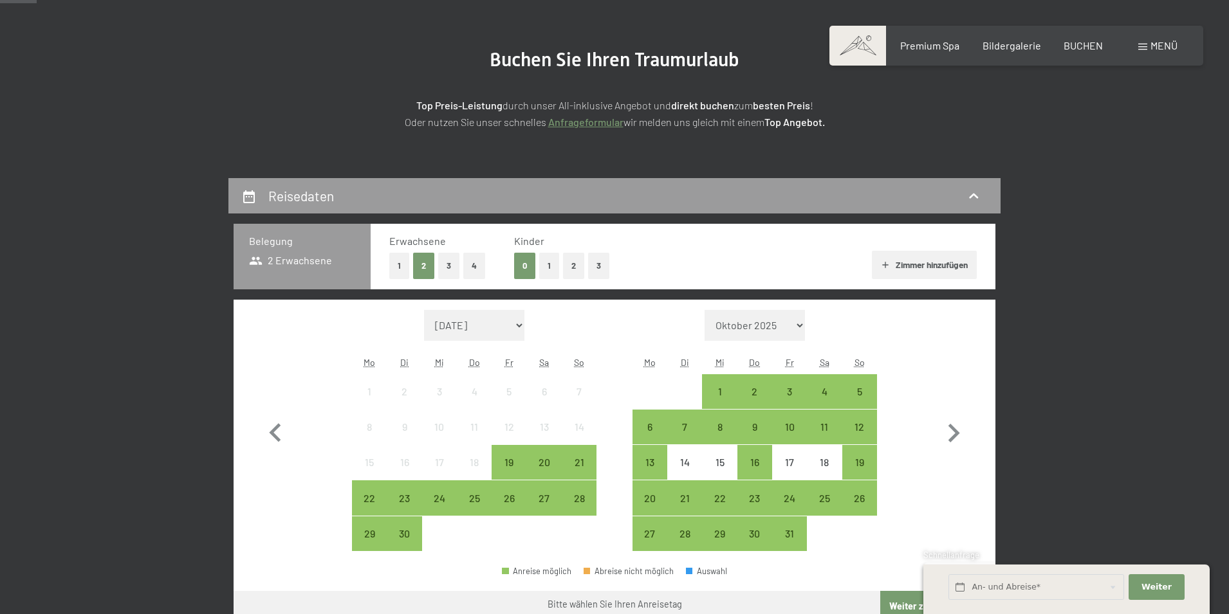
click at [394, 257] on button "1" at bounding box center [399, 266] width 20 height 26
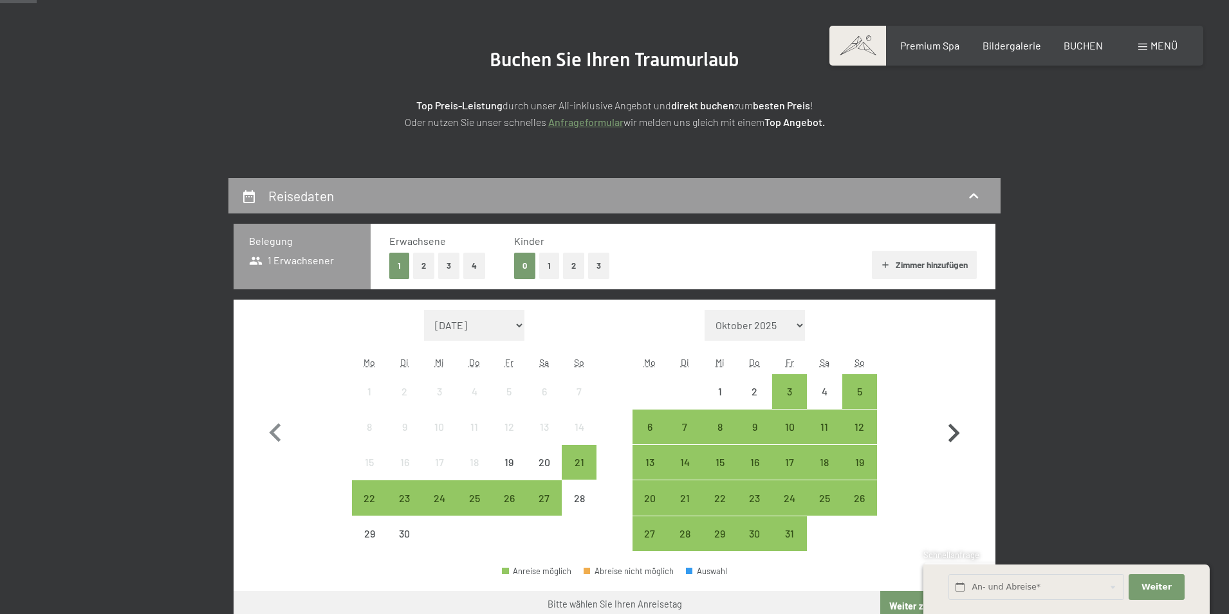
click at [954, 434] on icon "button" at bounding box center [953, 433] width 37 height 37
select select "[DATE]"
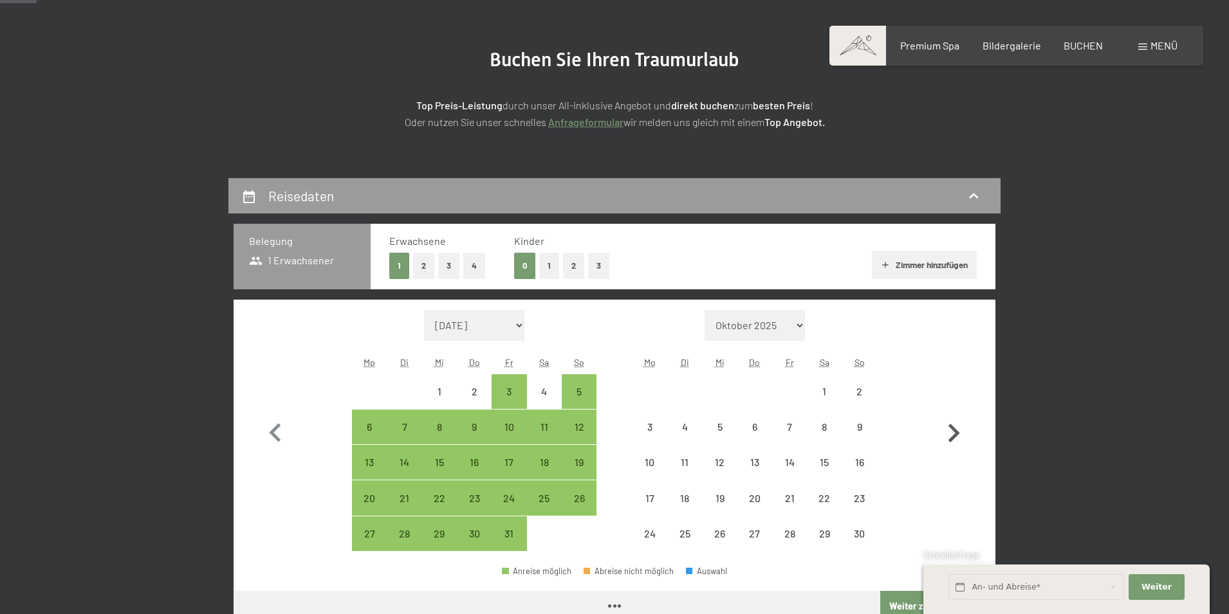
select select "[DATE]"
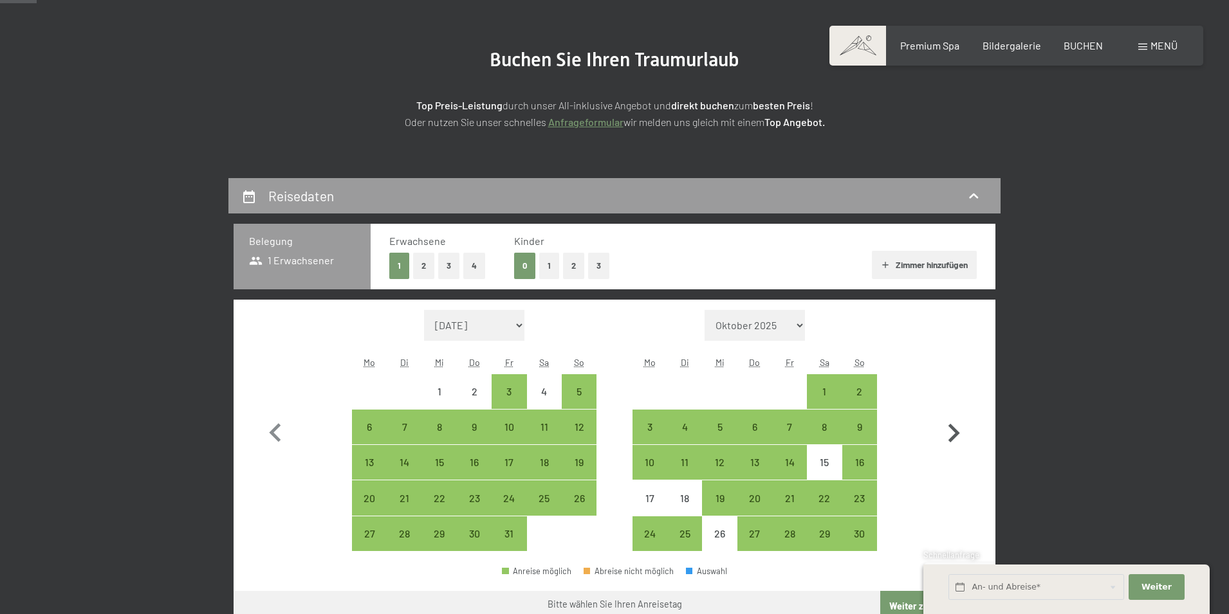
click at [955, 432] on icon "button" at bounding box center [954, 433] width 12 height 19
select select "[DATE]"
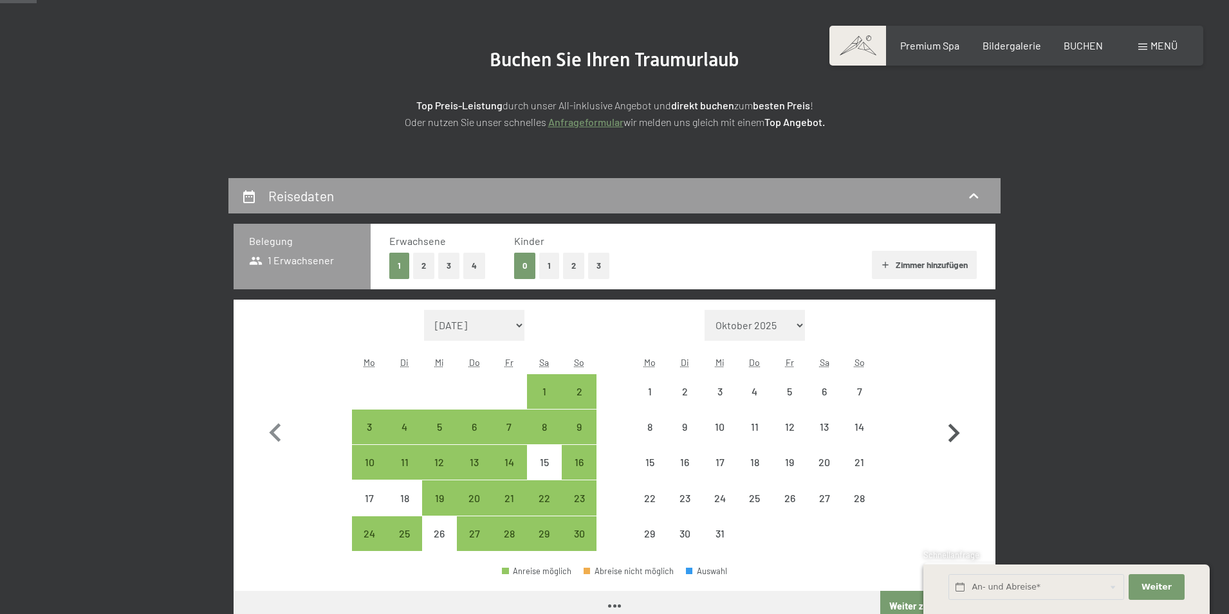
select select "[DATE]"
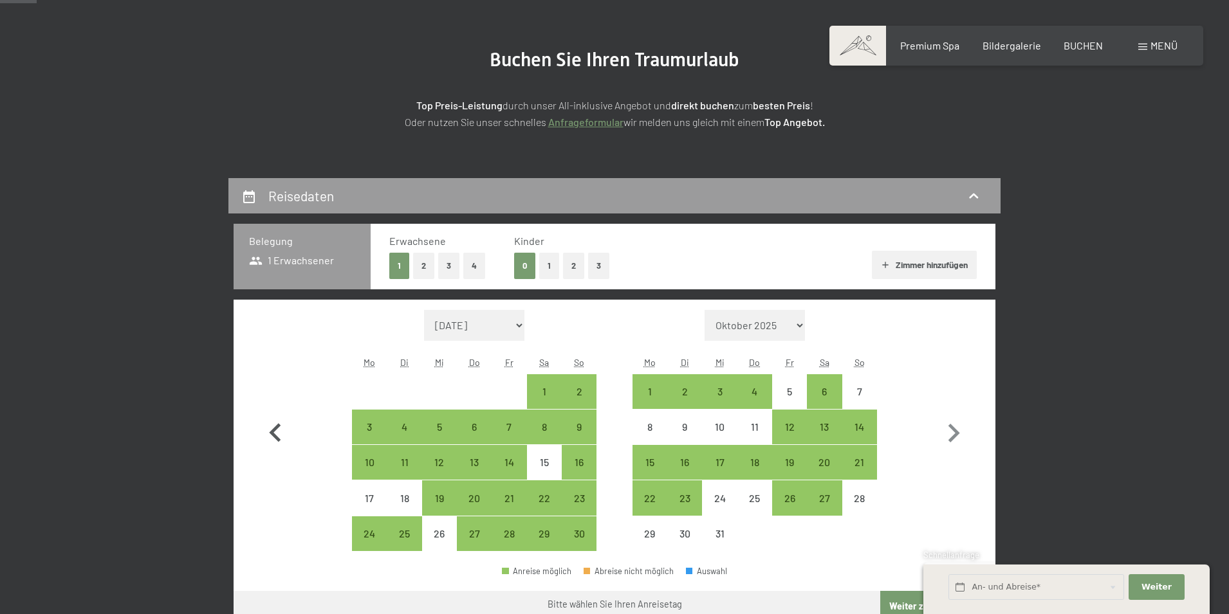
click at [272, 432] on icon "button" at bounding box center [275, 432] width 12 height 19
select select "[DATE]"
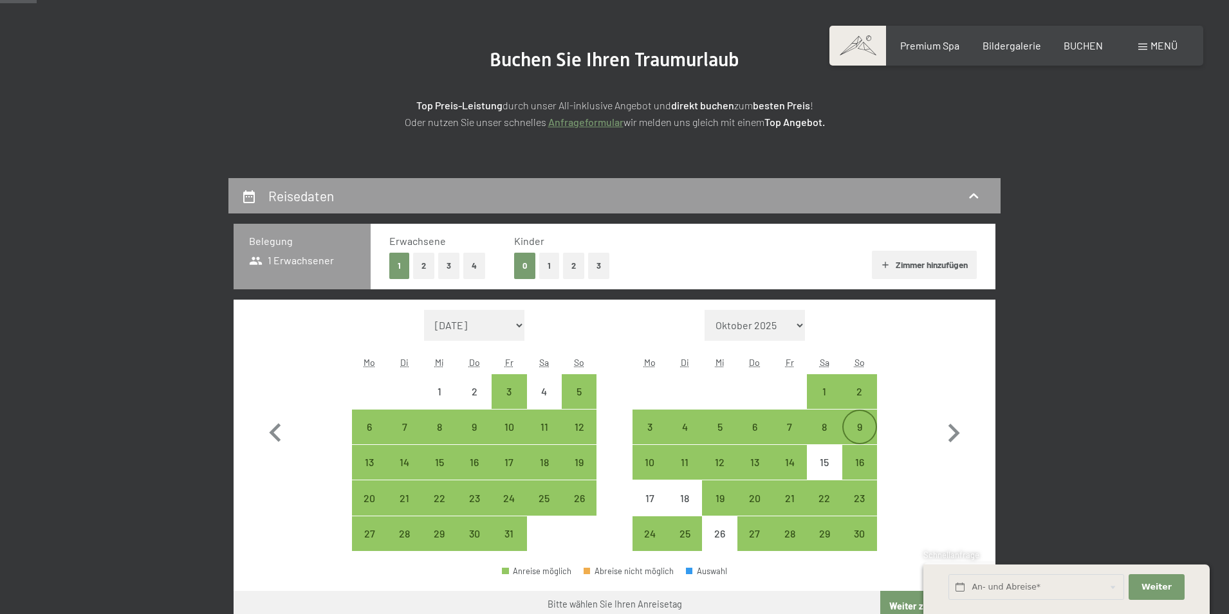
click at [859, 434] on div "9" at bounding box center [859, 438] width 32 height 32
select select "[DATE]"
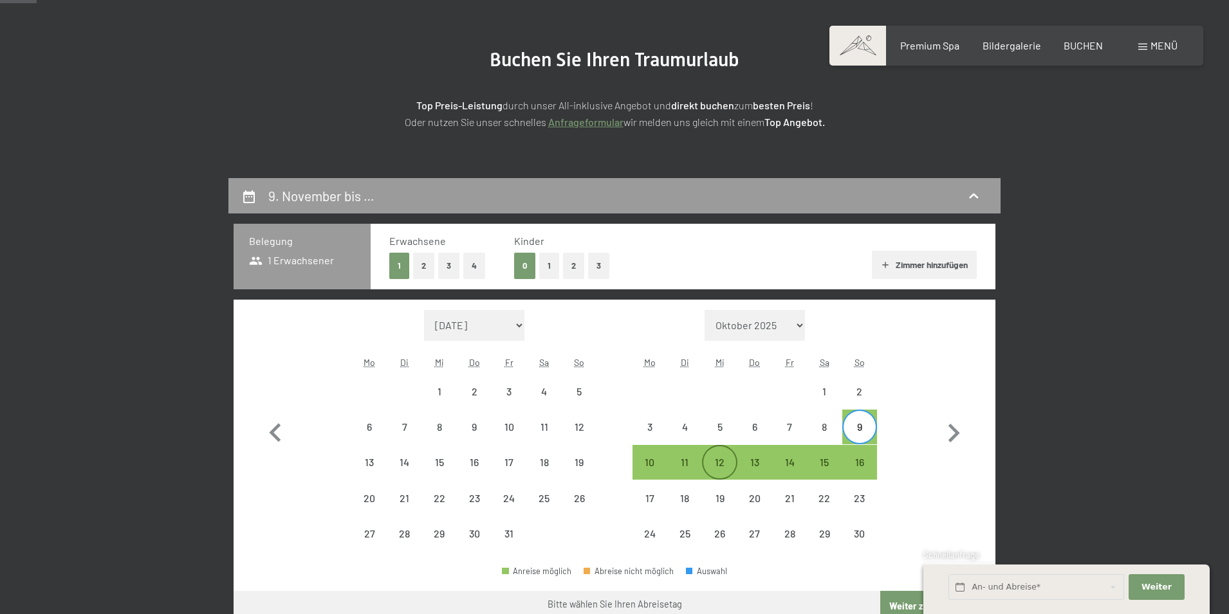
click at [716, 463] on div "12" at bounding box center [719, 473] width 32 height 32
select select "[DATE]"
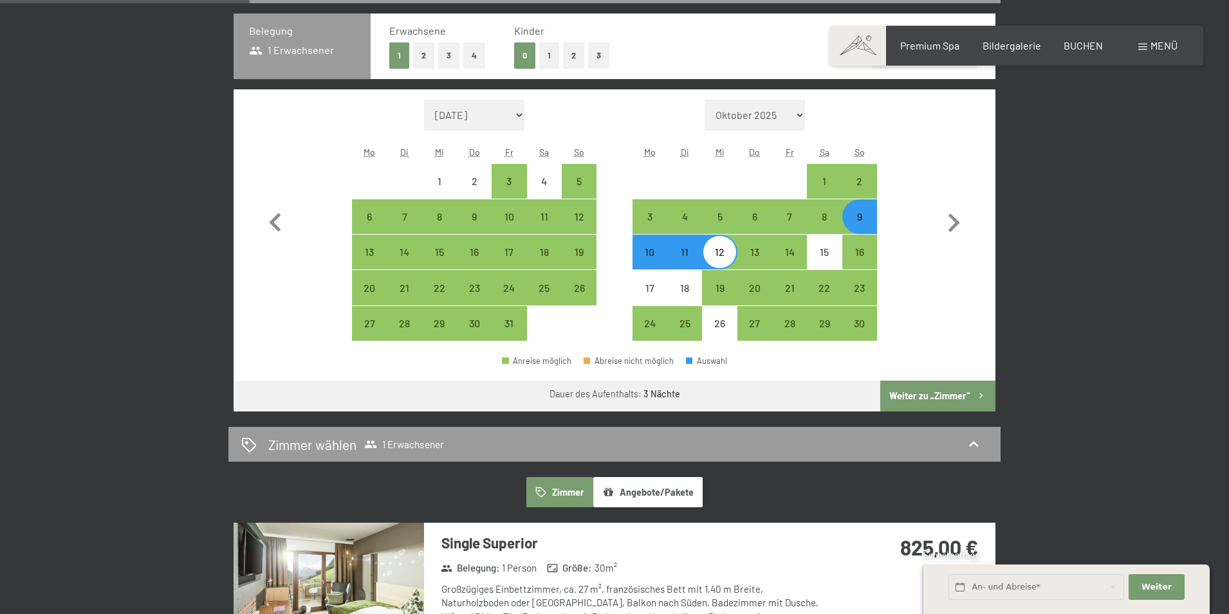
scroll to position [322, 0]
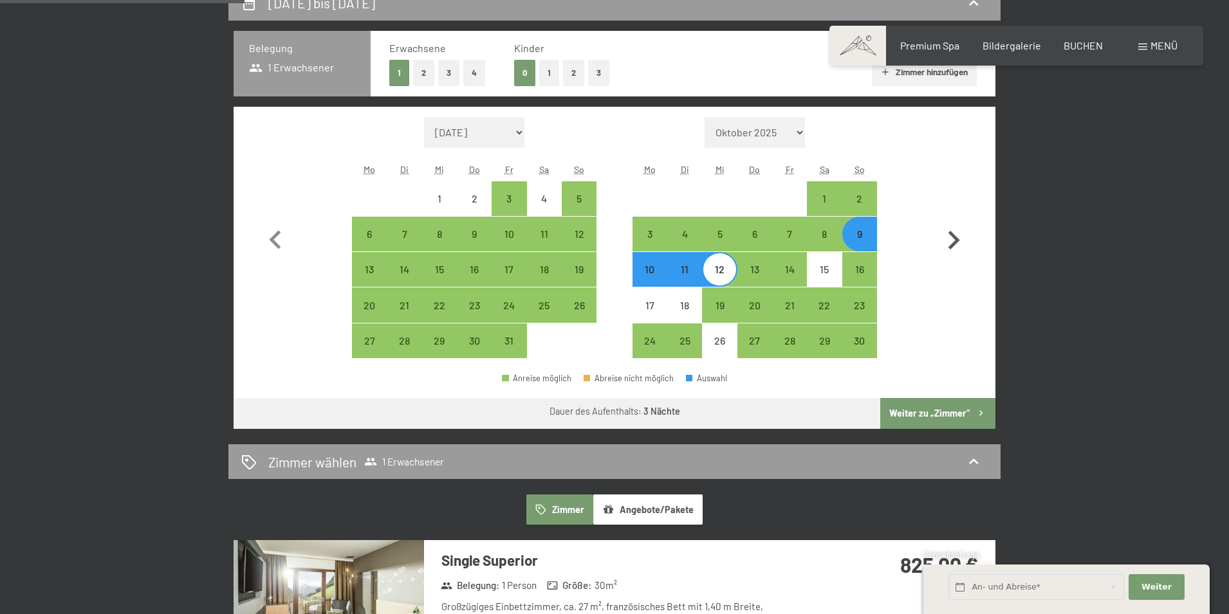
click at [956, 241] on icon "button" at bounding box center [954, 240] width 12 height 19
select select "[DATE]"
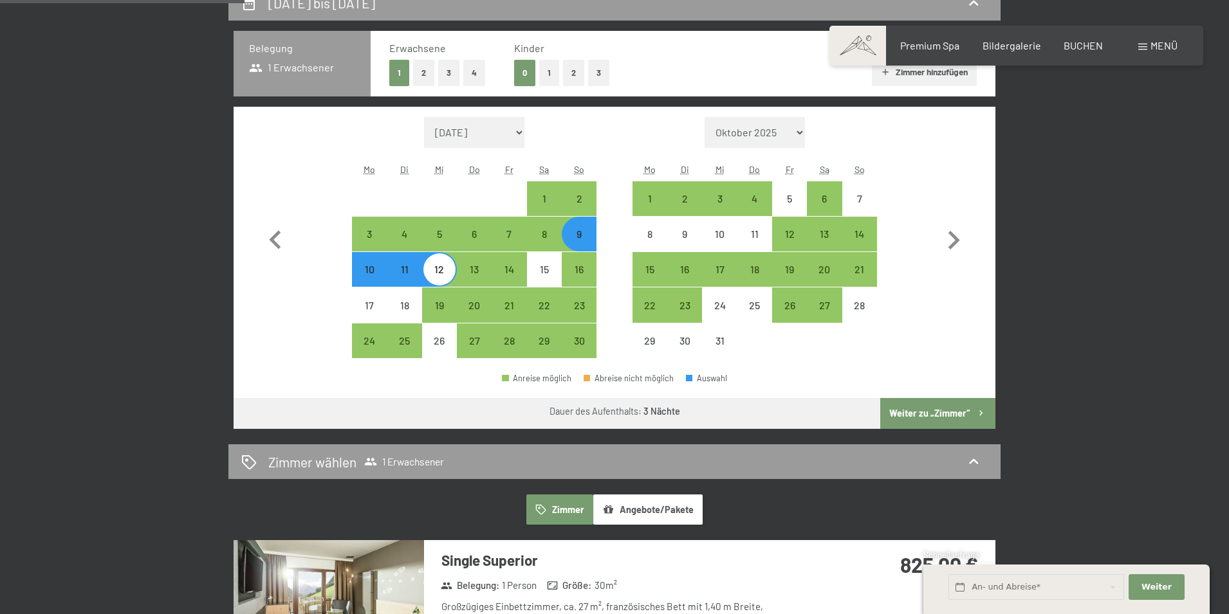
click at [423, 75] on button "2" at bounding box center [423, 73] width 21 height 26
select select "[DATE]"
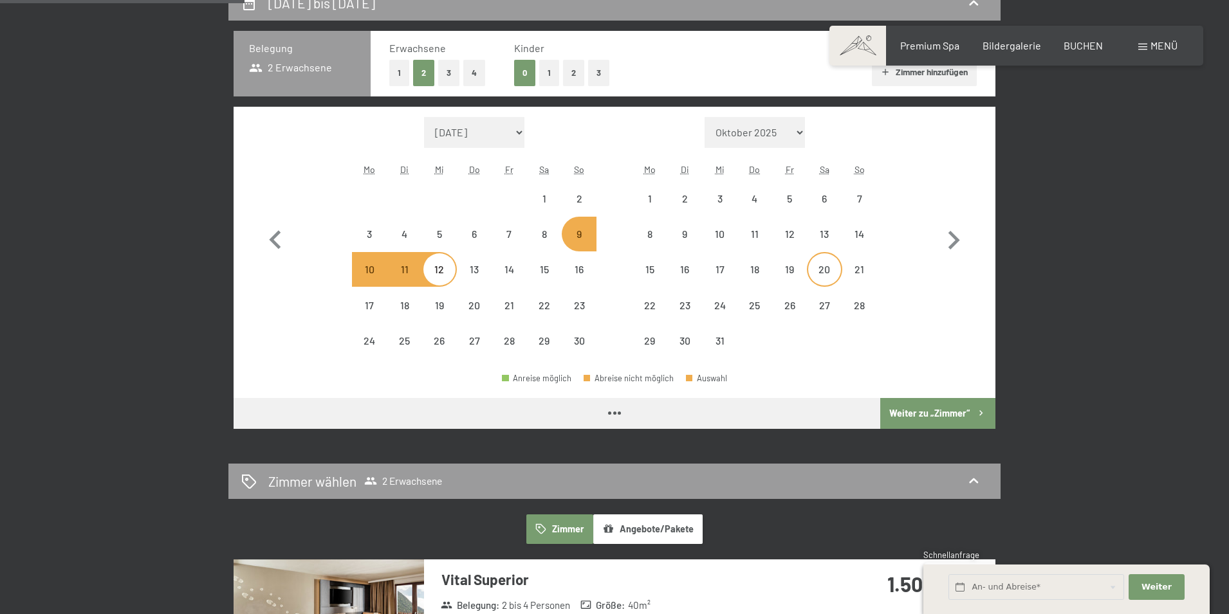
select select "[DATE]"
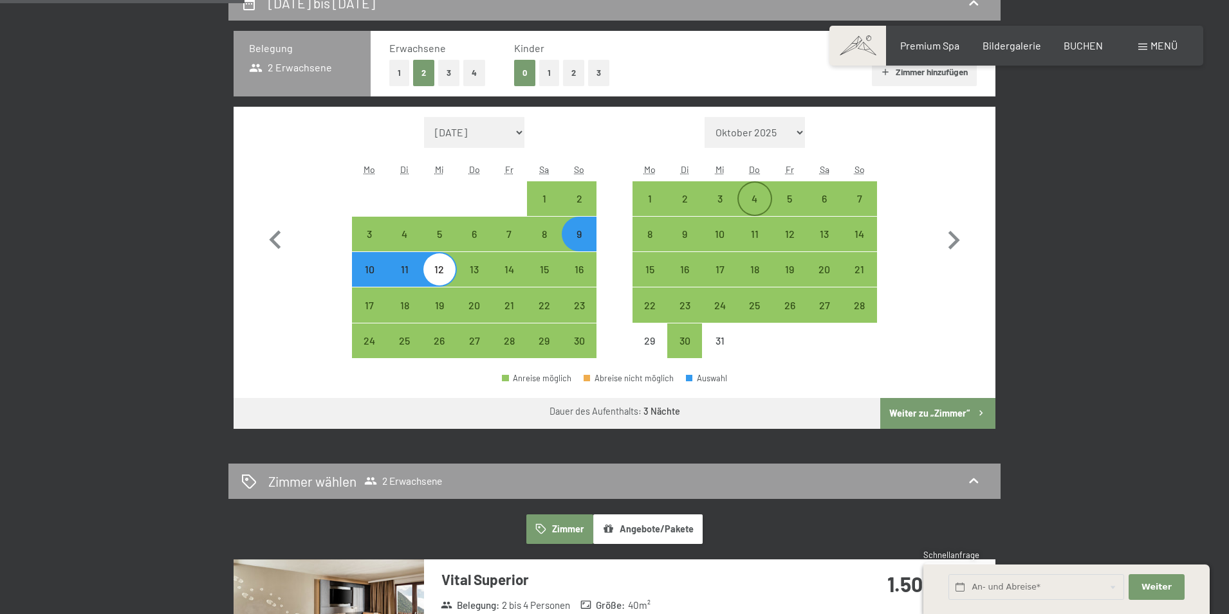
click at [762, 202] on div "4" at bounding box center [755, 210] width 32 height 32
select select "[DATE]"
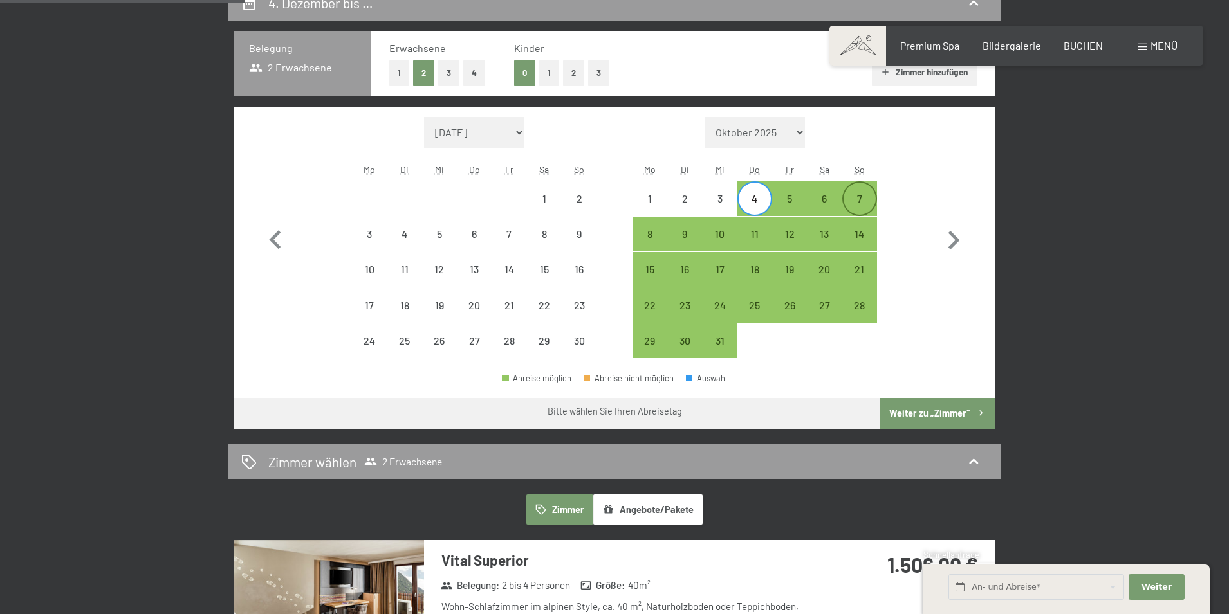
click at [857, 199] on div "7" at bounding box center [859, 210] width 32 height 32
select select "[DATE]"
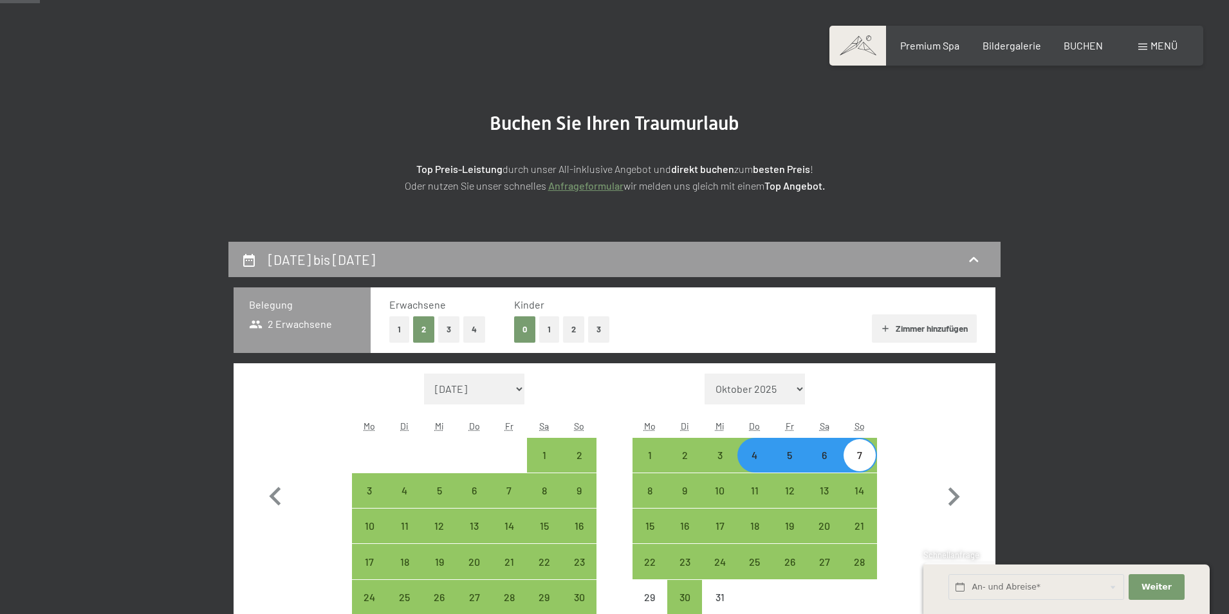
scroll to position [64, 0]
click at [401, 327] on button "1" at bounding box center [399, 330] width 20 height 26
select select "[DATE]"
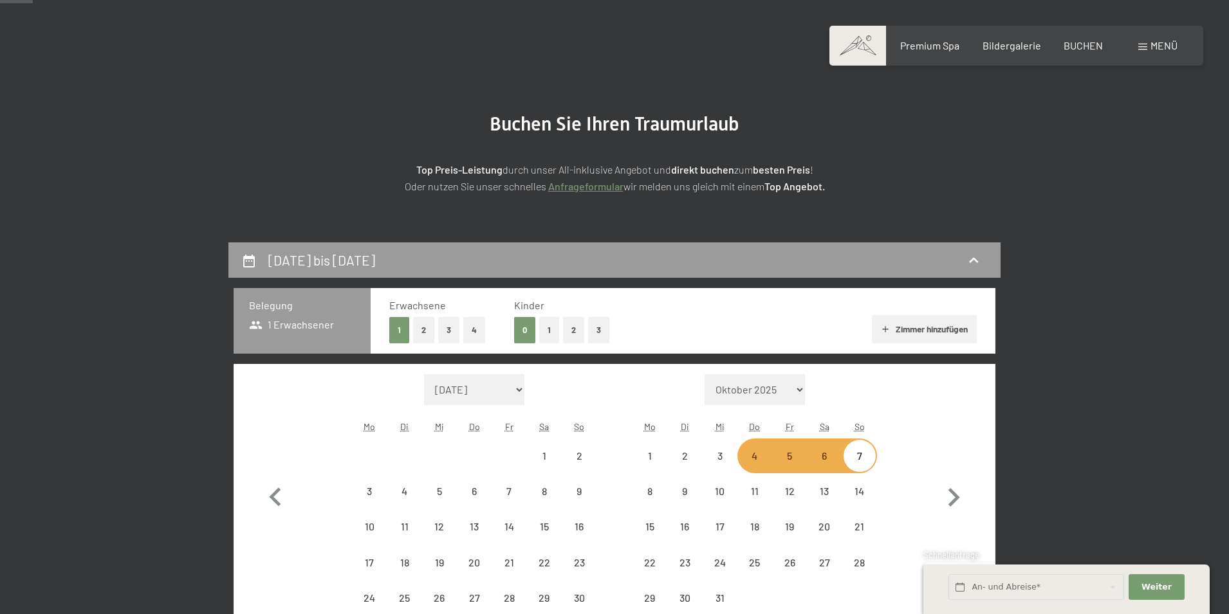
select select "[DATE]"
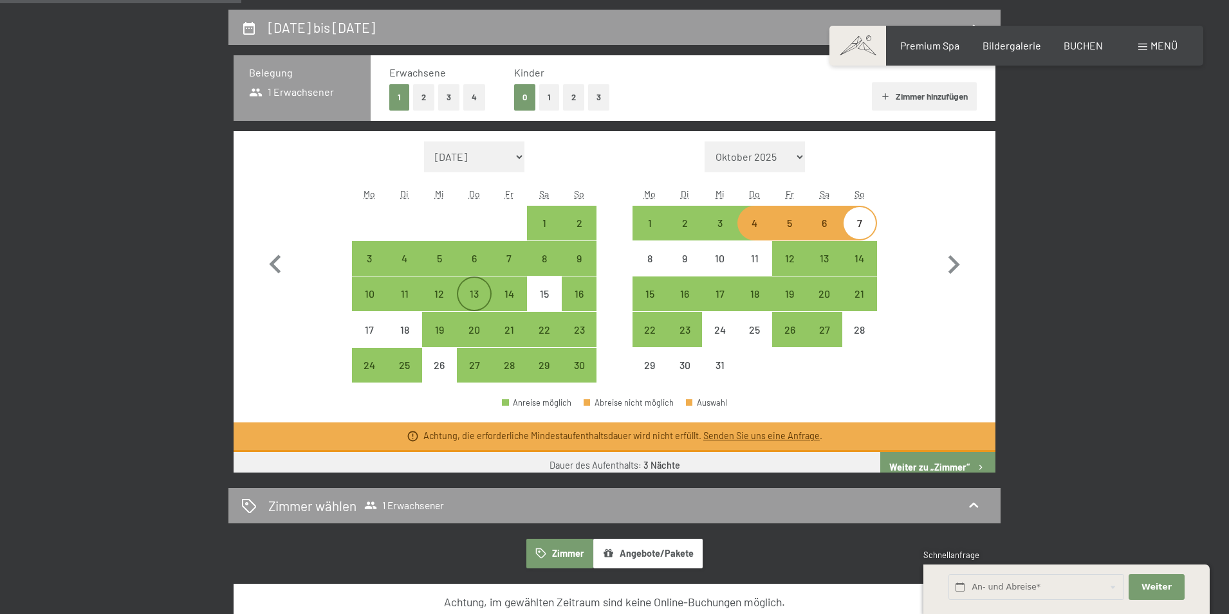
scroll to position [322, 0]
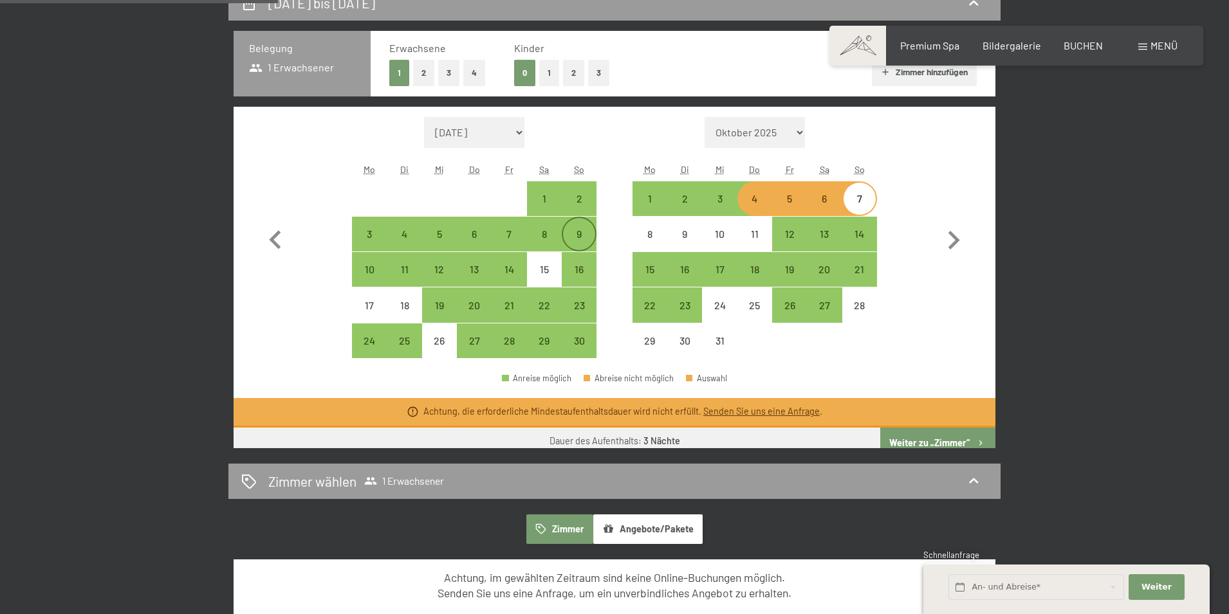
click at [579, 230] on div "9" at bounding box center [579, 245] width 32 height 32
select select "[DATE]"
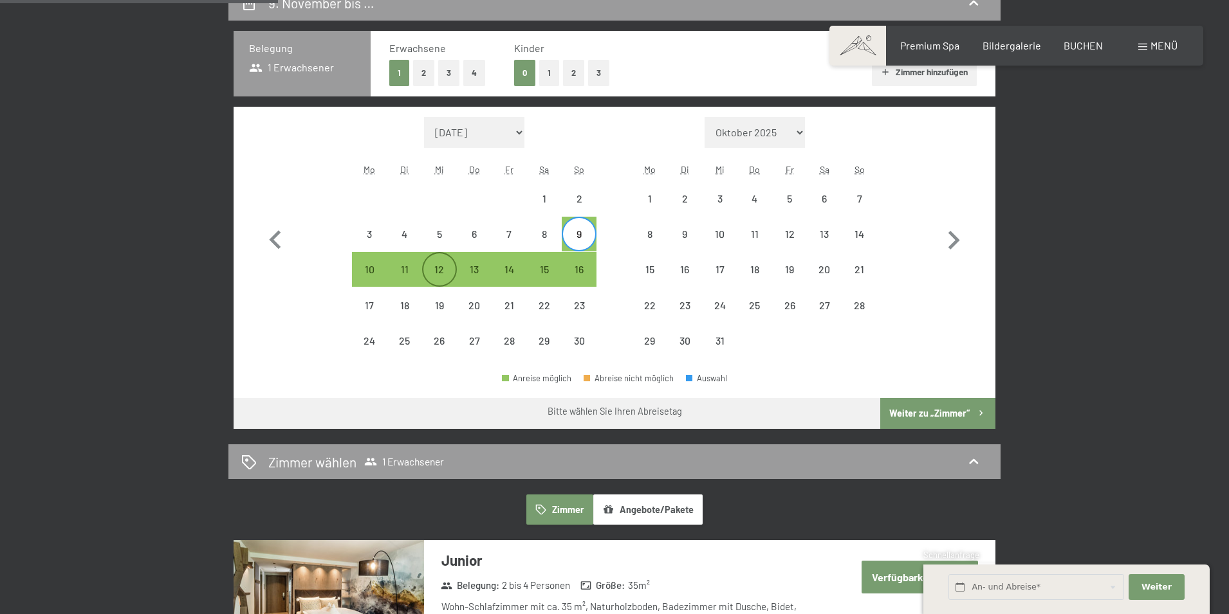
click at [448, 269] on div "12" at bounding box center [439, 280] width 32 height 32
select select "[DATE]"
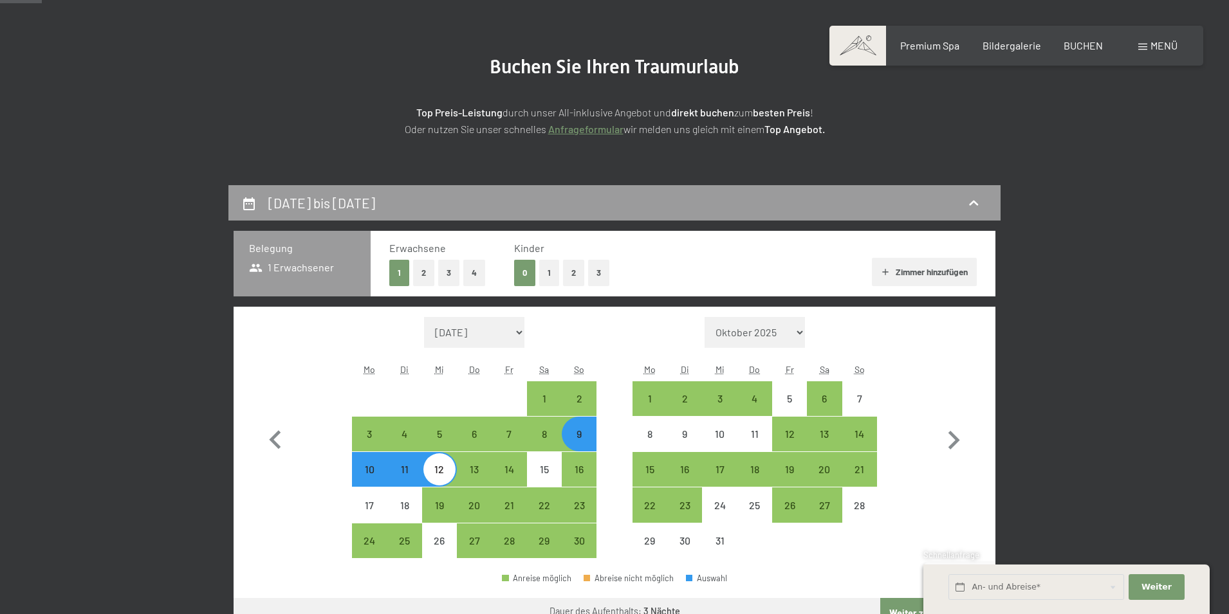
scroll to position [0, 0]
